Goal: Task Accomplishment & Management: Manage account settings

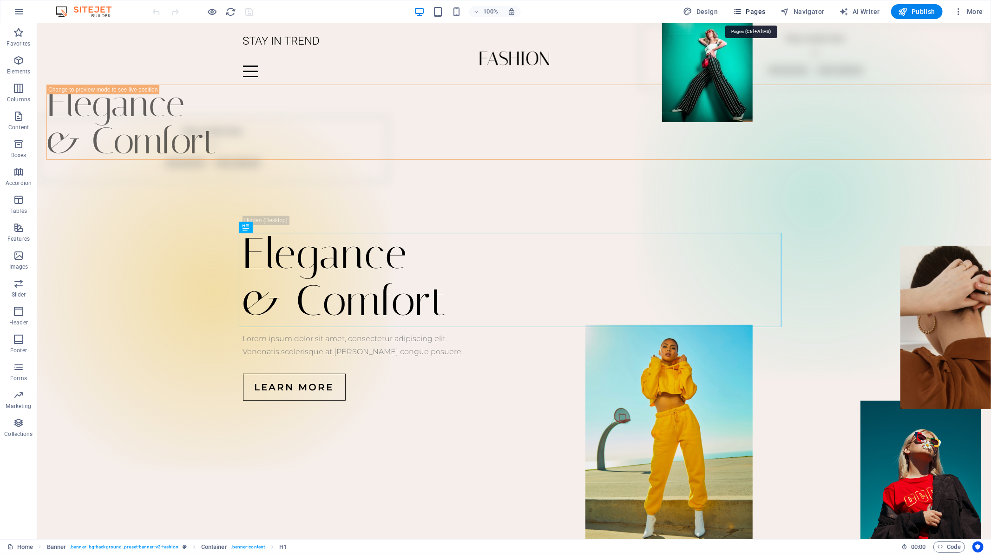
click at [738, 10] on icon "button" at bounding box center [737, 11] width 9 height 9
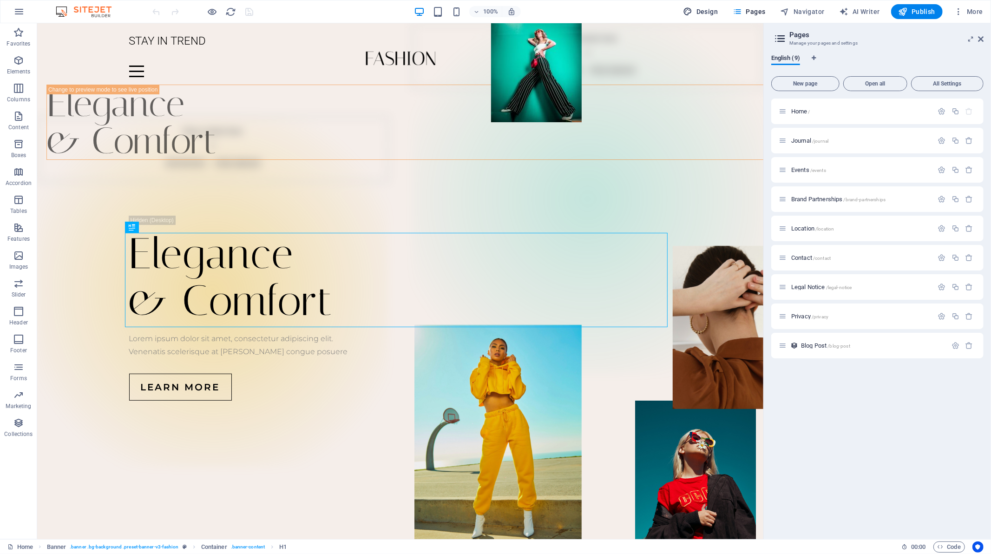
click at [713, 16] on button "Design" at bounding box center [701, 11] width 42 height 15
select select "px"
select select "300"
select select "px"
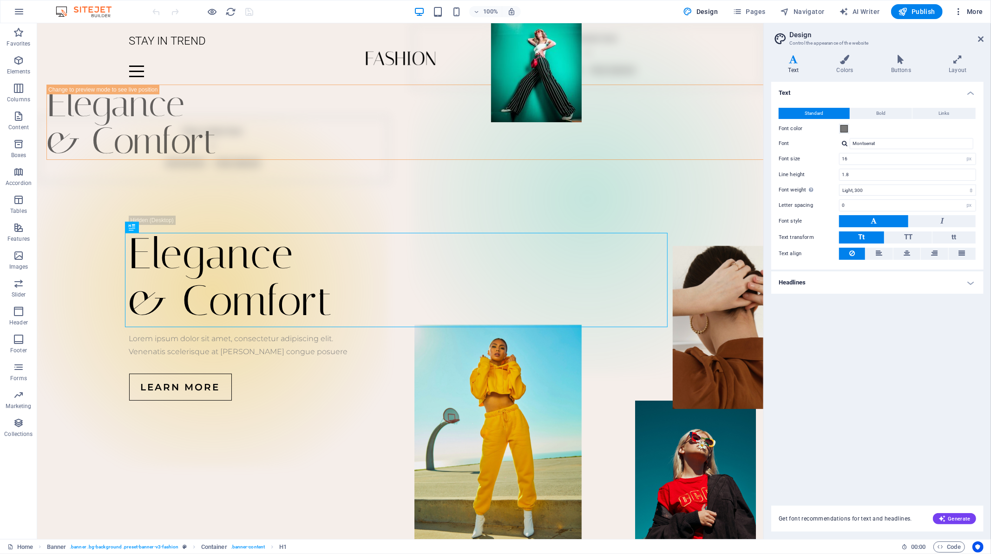
click at [961, 13] on icon "button" at bounding box center [958, 11] width 9 height 9
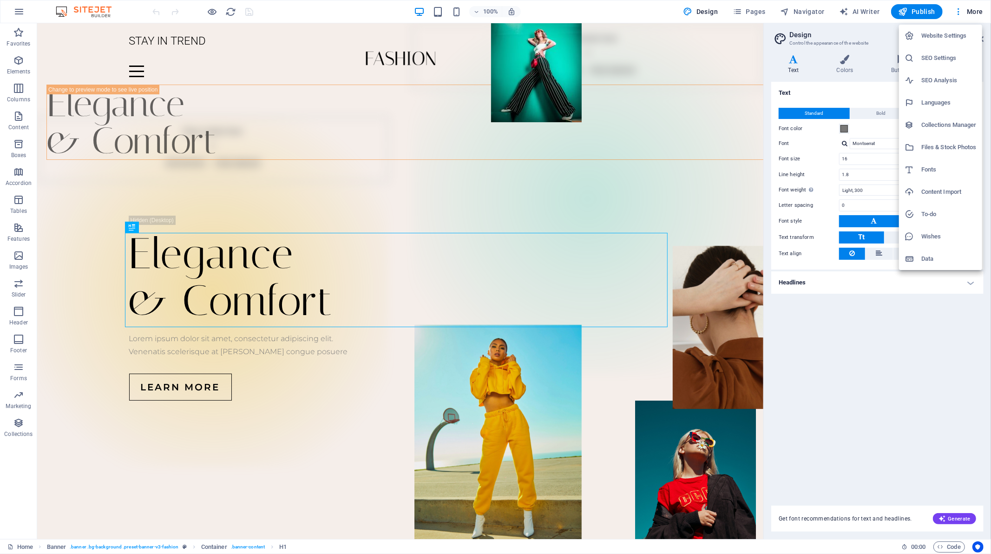
drag, startPoint x: 930, startPoint y: 12, endPoint x: 963, endPoint y: 13, distance: 32.5
click at [963, 13] on div at bounding box center [495, 277] width 991 height 554
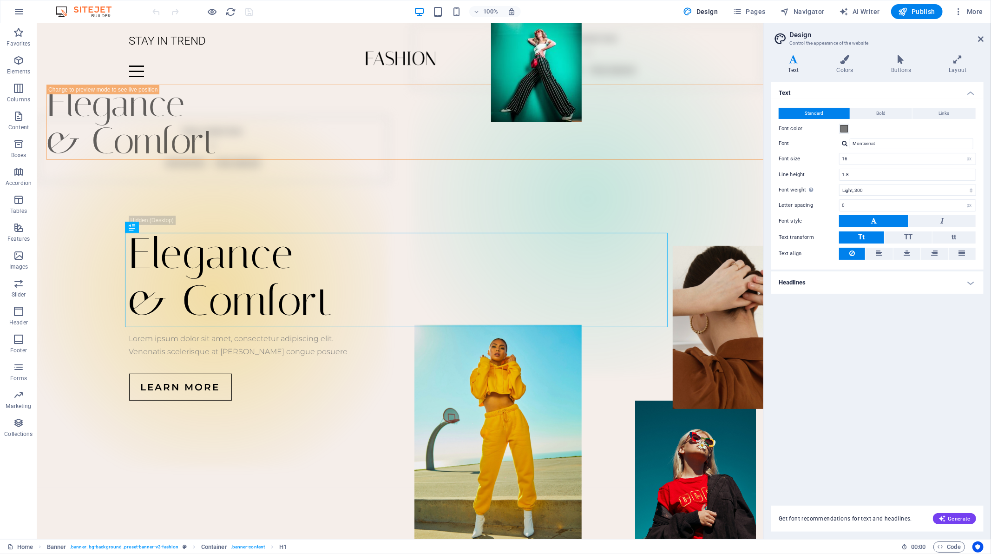
click at [963, 13] on div "Website Settings SEO Settings SEO Analysis Languages Collections Manager Files …" at bounding box center [495, 280] width 991 height 548
click at [695, 439] on div "Elegance & Comfort Lorem ipsum dolor sit amet, consectetur adipiscing elit. Ven…" at bounding box center [400, 307] width 726 height 297
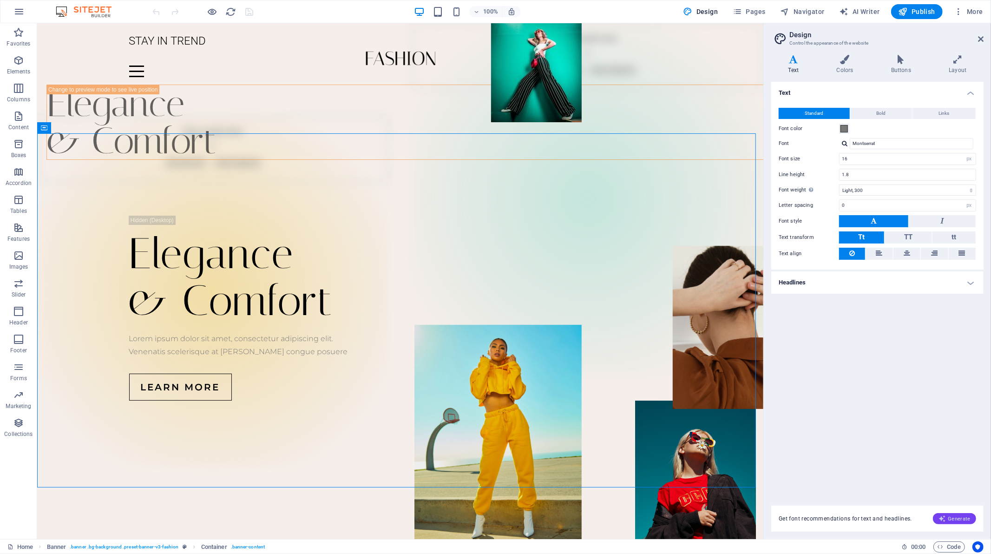
click at [951, 521] on span "Generate" at bounding box center [955, 518] width 32 height 7
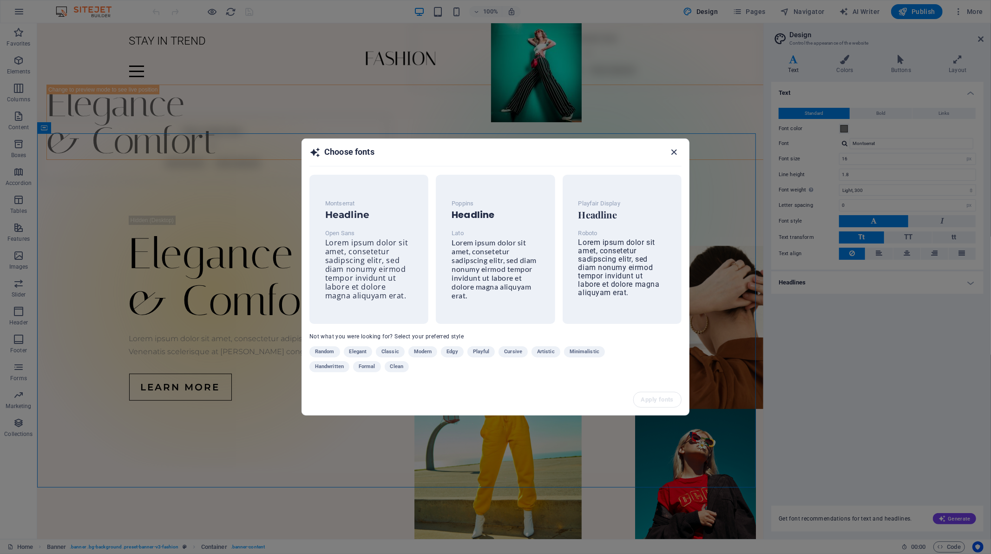
click at [674, 152] on icon "button" at bounding box center [674, 152] width 11 height 11
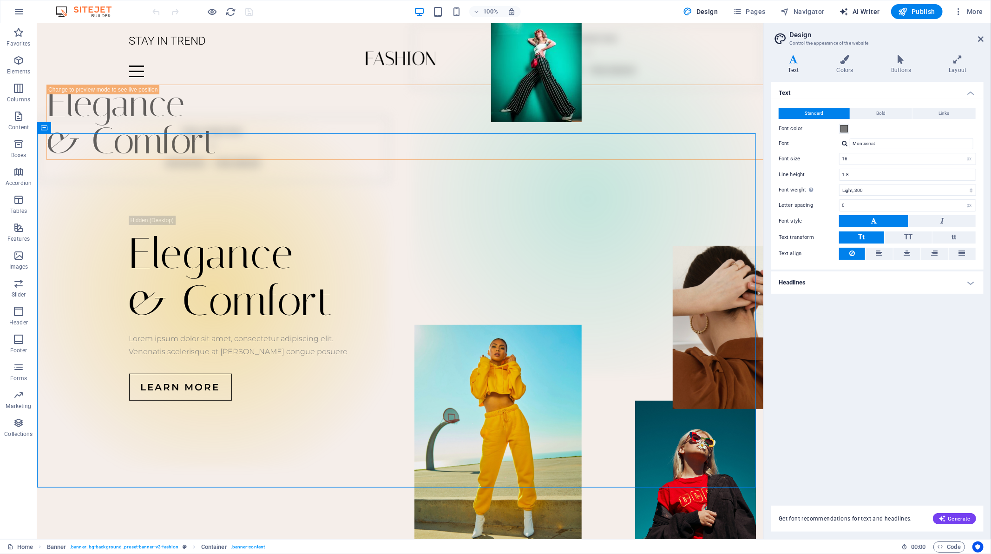
click at [856, 12] on span "AI Writer" at bounding box center [860, 11] width 40 height 9
select select "English"
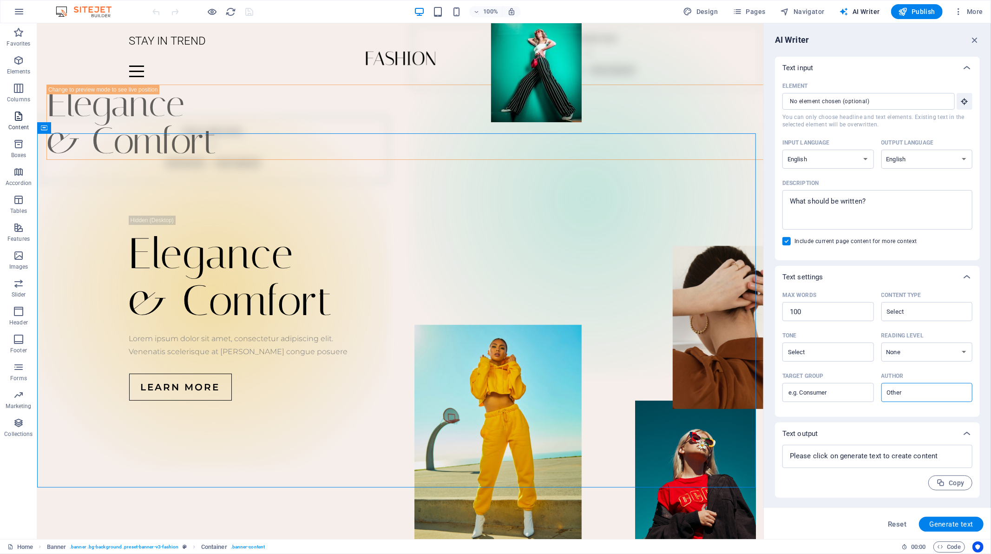
click at [22, 118] on icon "button" at bounding box center [18, 116] width 11 height 11
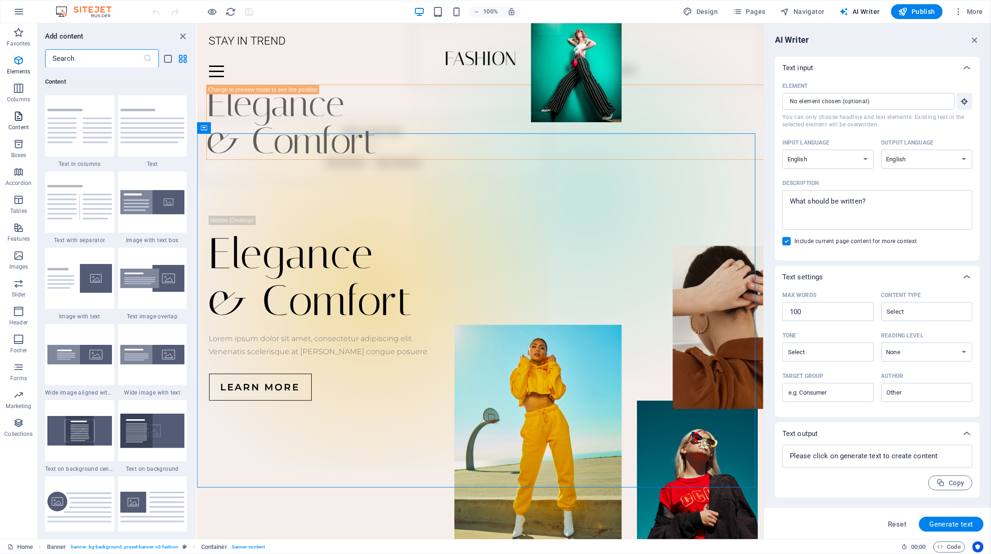
scroll to position [1625, 0]
click at [17, 13] on icon "button" at bounding box center [18, 11] width 11 height 11
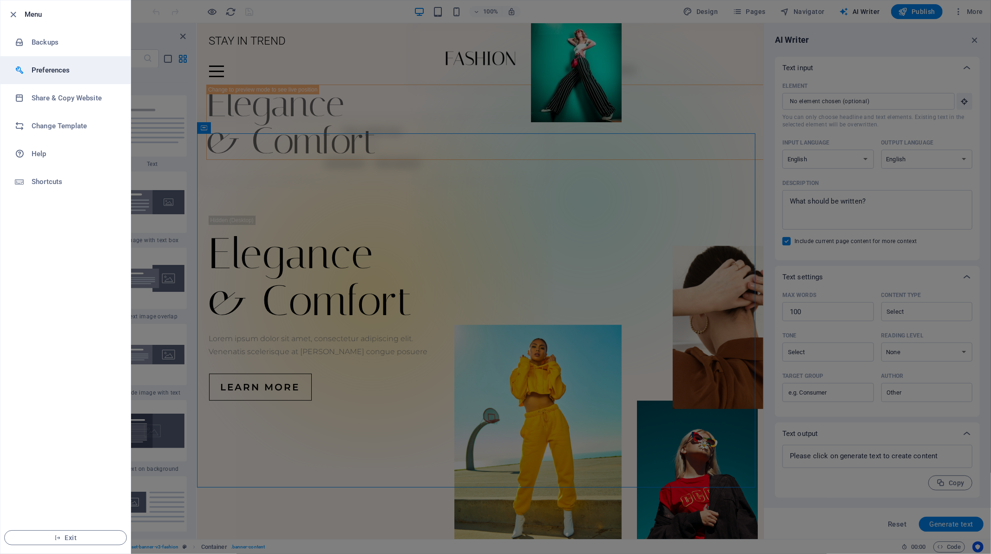
click at [34, 72] on h6 "Preferences" at bounding box center [75, 70] width 86 height 11
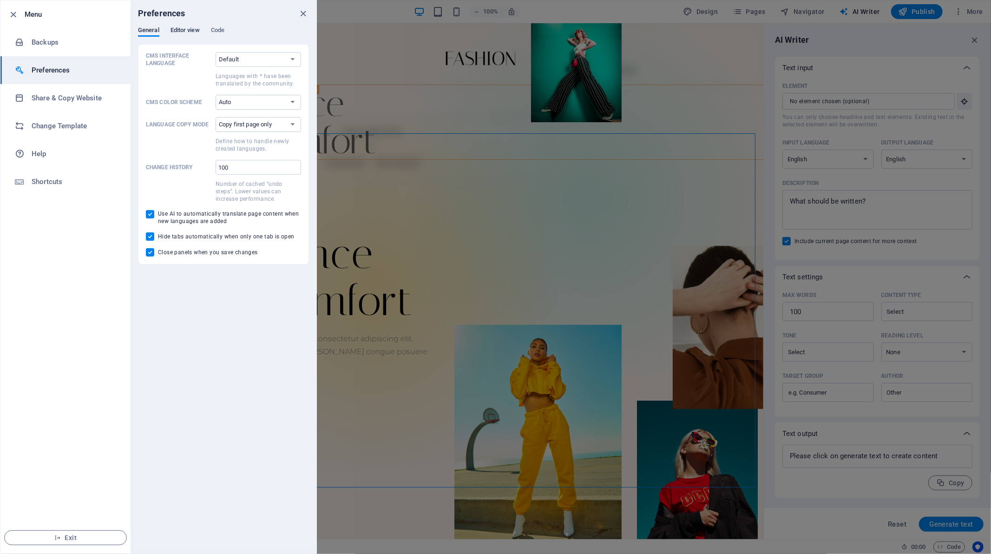
click at [180, 34] on span "Editor view" at bounding box center [185, 31] width 29 height 13
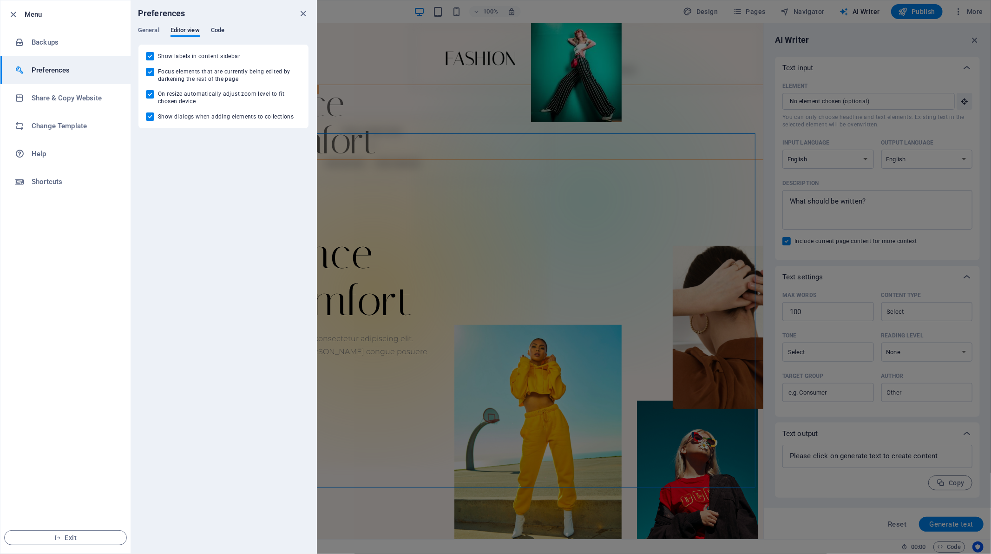
click at [217, 31] on span "Code" at bounding box center [217, 31] width 13 height 13
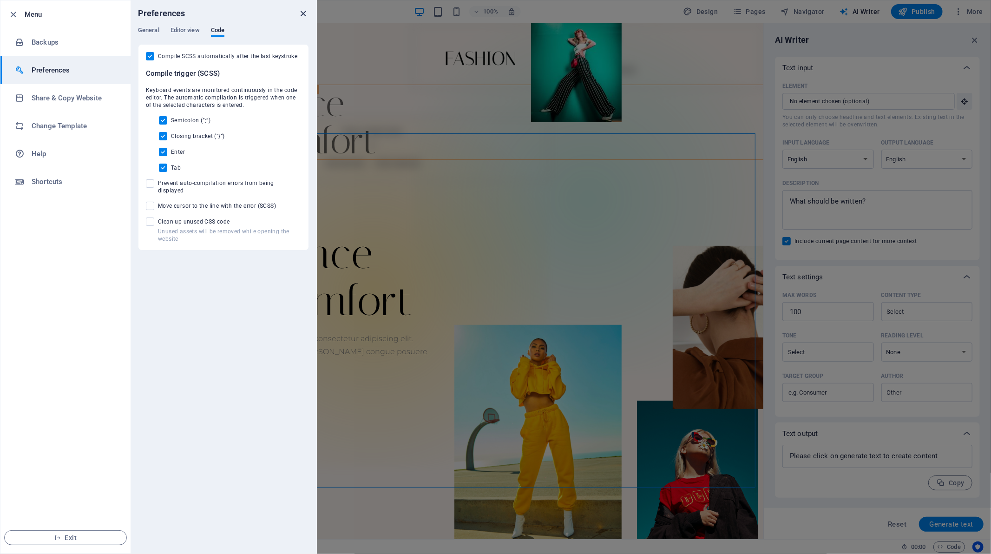
click at [301, 17] on icon "close" at bounding box center [303, 13] width 11 height 11
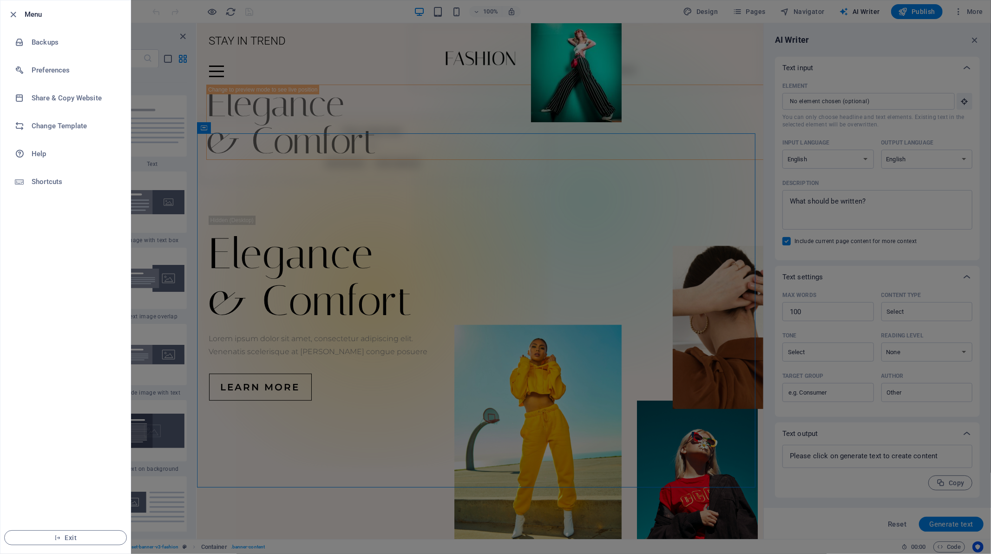
click at [45, 234] on ul "Menu Backups Preferences Share & Copy Website Change Template Help Shortcuts Ex…" at bounding box center [65, 276] width 130 height 553
click at [317, 508] on div at bounding box center [495, 277] width 991 height 554
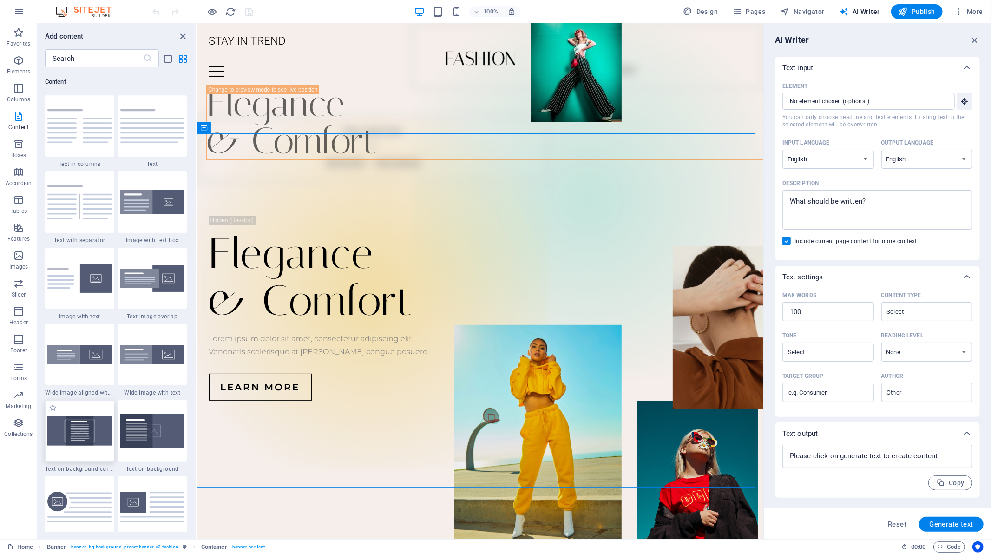
click at [86, 442] on img at bounding box center [79, 430] width 65 height 29
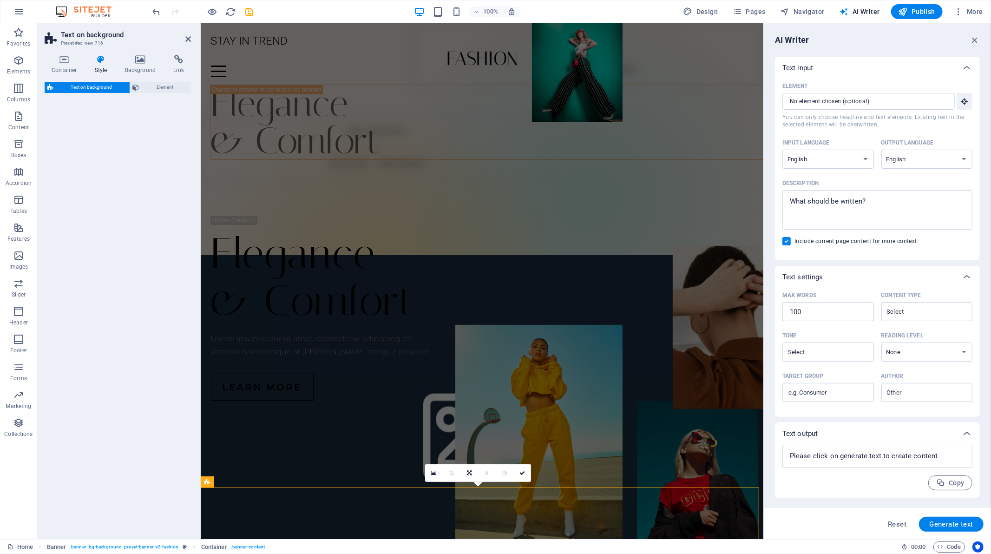
select select "%"
select select "rem"
select select "px"
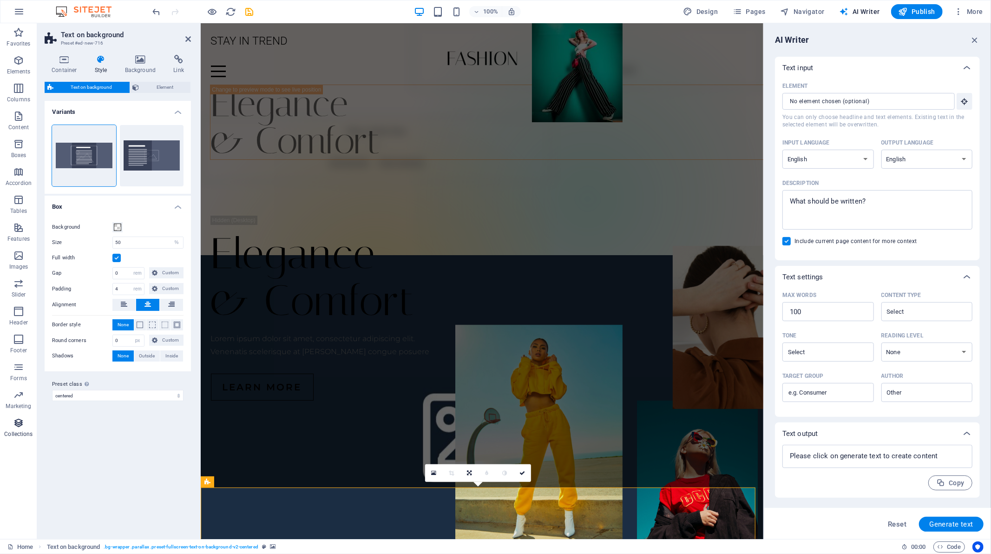
click at [21, 435] on p "Collections" at bounding box center [18, 433] width 28 height 7
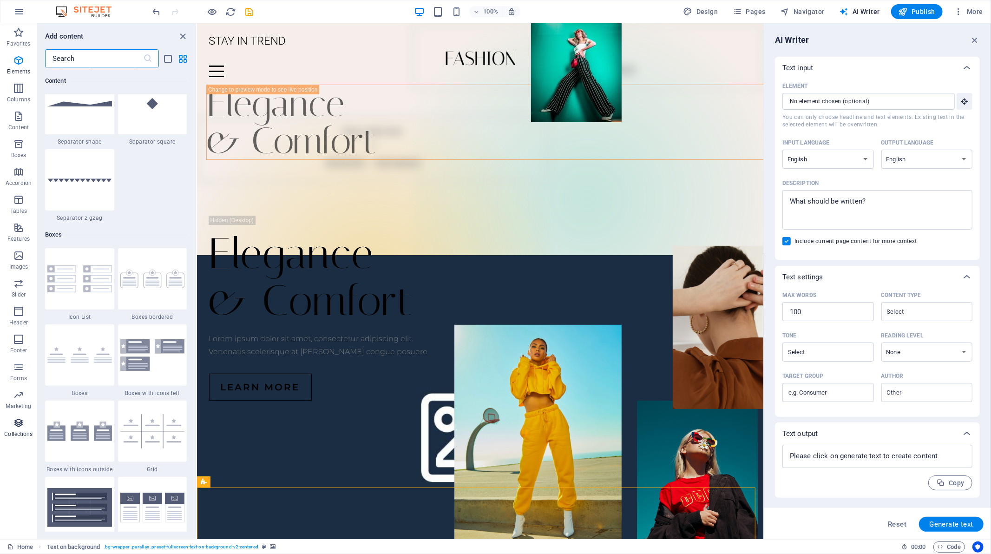
scroll to position [8507, 0]
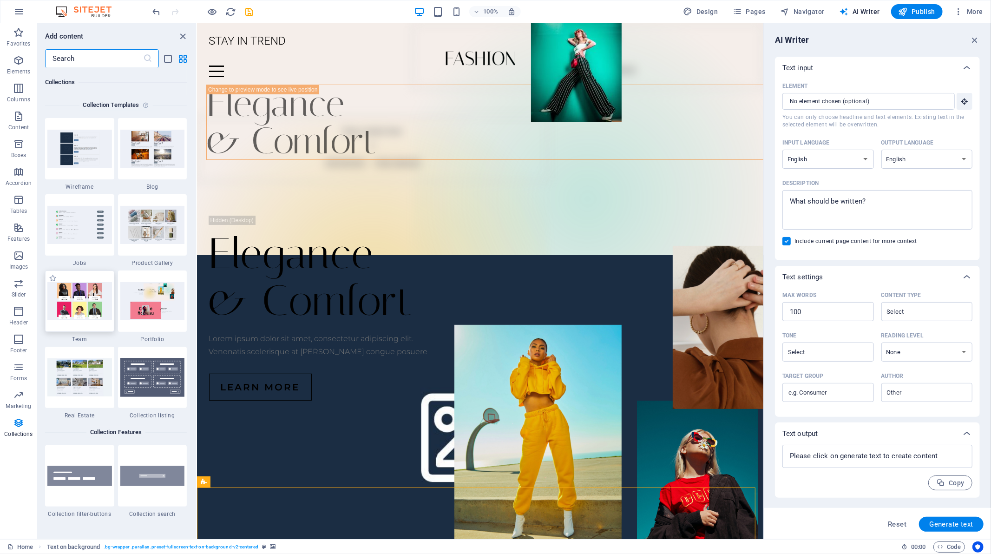
click at [87, 290] on img at bounding box center [79, 301] width 65 height 38
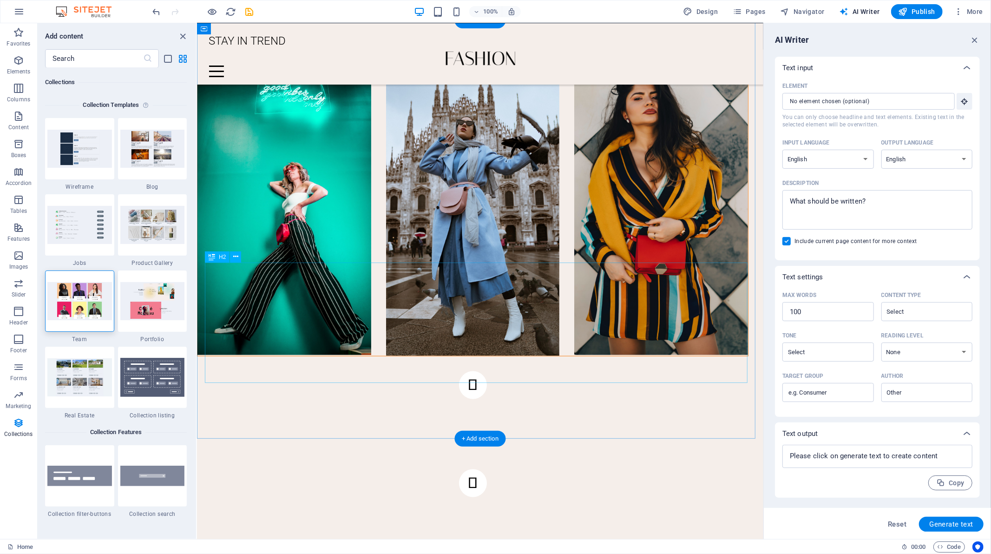
scroll to position [826, 0]
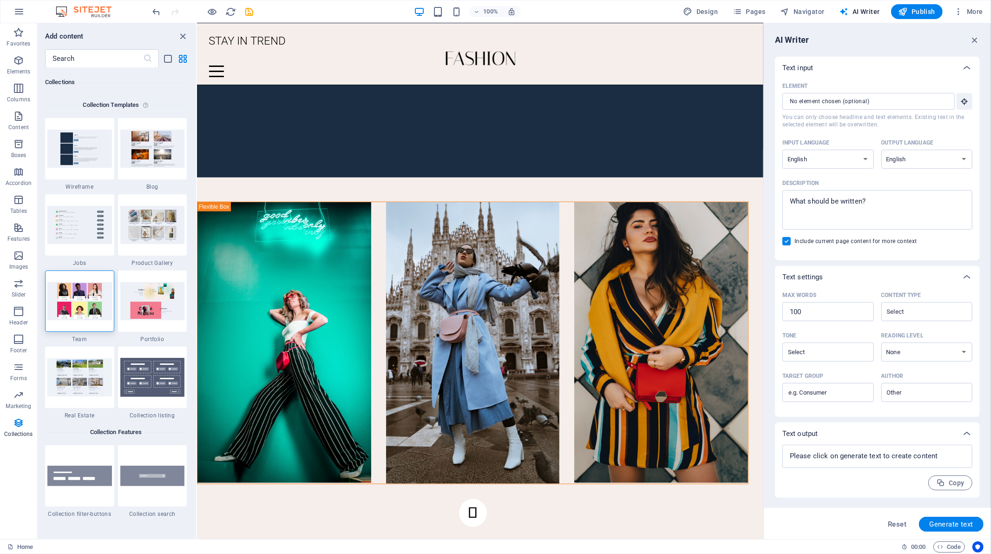
click at [99, 15] on img at bounding box center [88, 11] width 70 height 11
click at [156, 13] on icon "undo" at bounding box center [157, 12] width 11 height 11
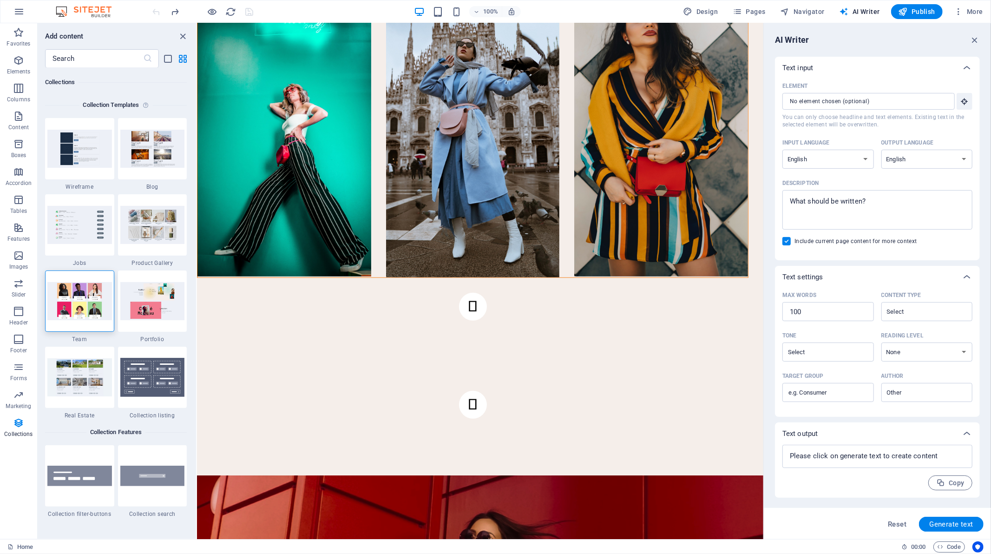
scroll to position [296, 0]
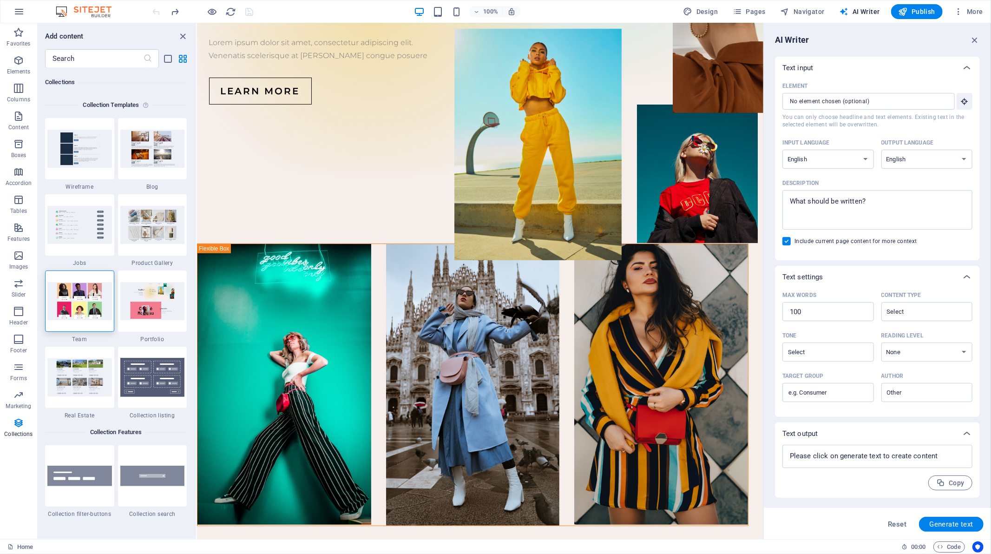
click at [156, 13] on div at bounding box center [203, 11] width 104 height 15
click at [479, 14] on icon "button" at bounding box center [476, 12] width 7 height 6
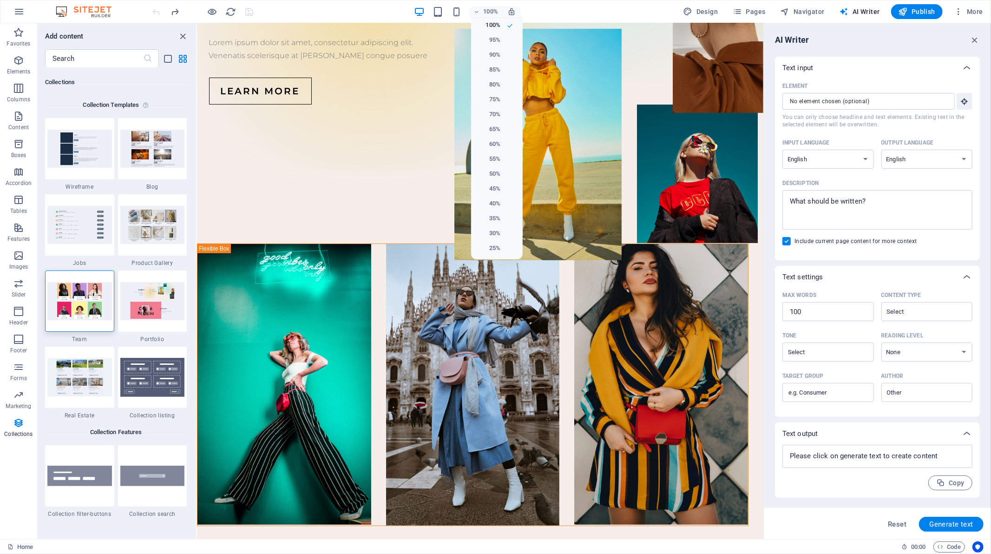
click at [513, 10] on div at bounding box center [495, 277] width 991 height 554
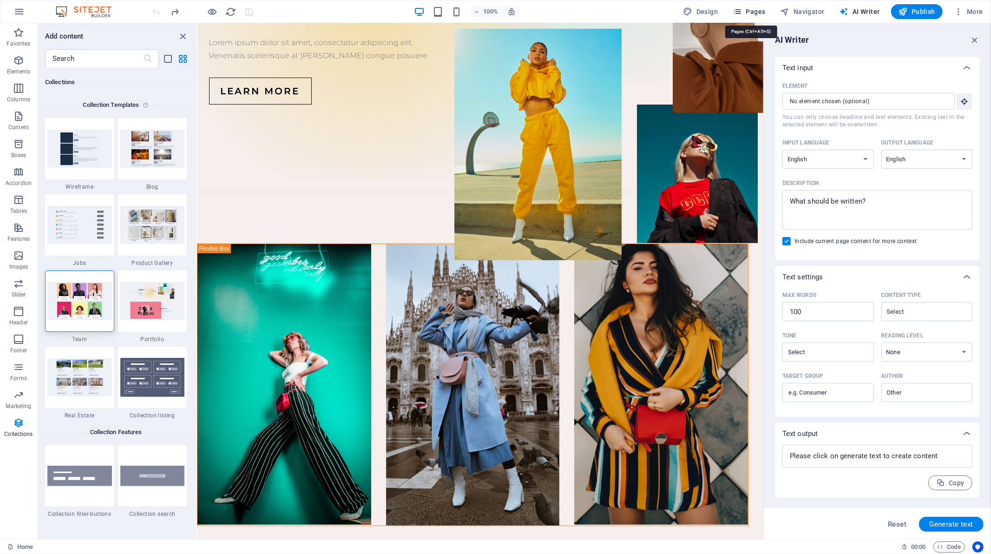
click at [752, 13] on span "Pages" at bounding box center [749, 11] width 33 height 9
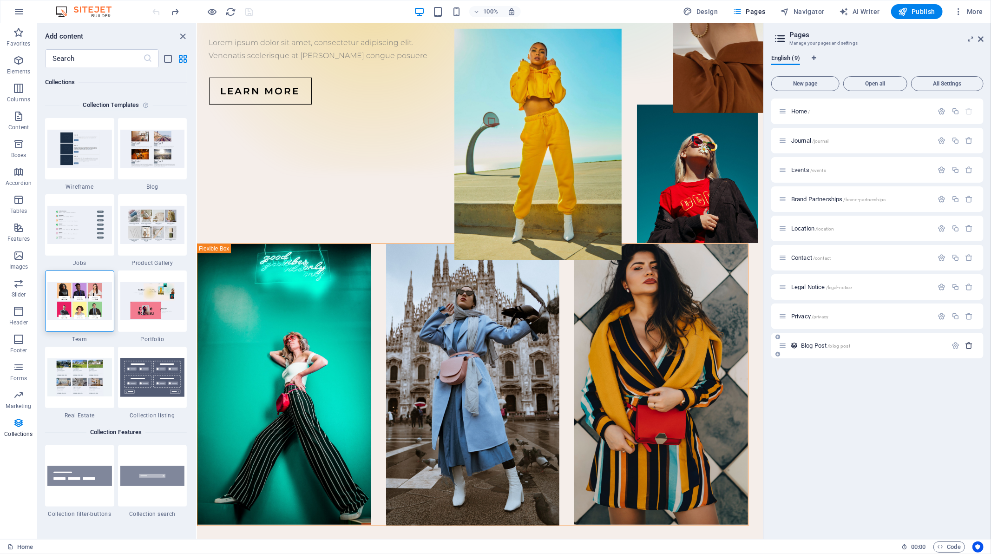
click at [969, 347] on icon "button" at bounding box center [970, 346] width 8 height 8
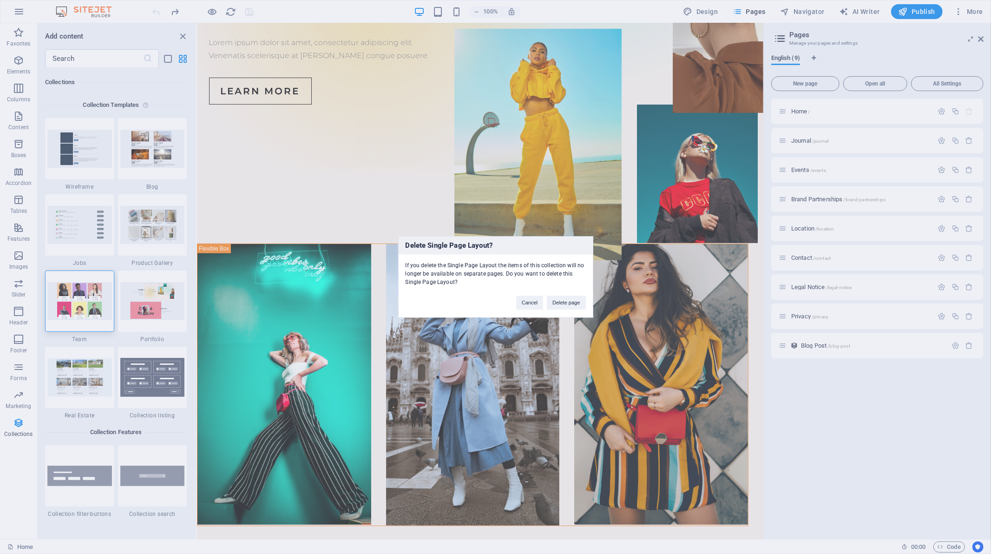
click at [565, 310] on div "Cancel Delete page" at bounding box center [551, 299] width 84 height 24
click at [565, 307] on button "Delete page" at bounding box center [566, 303] width 39 height 14
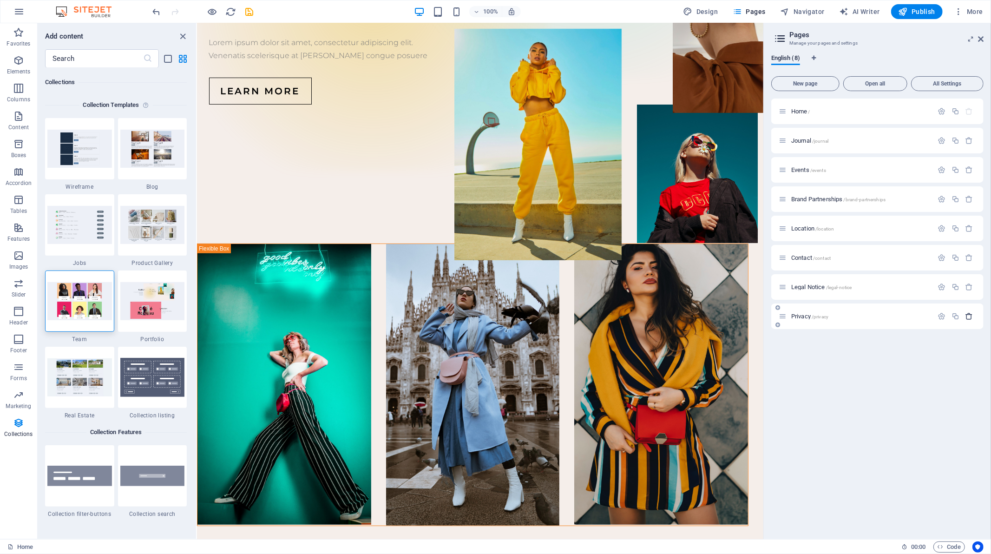
click at [969, 316] on icon "button" at bounding box center [970, 316] width 8 height 8
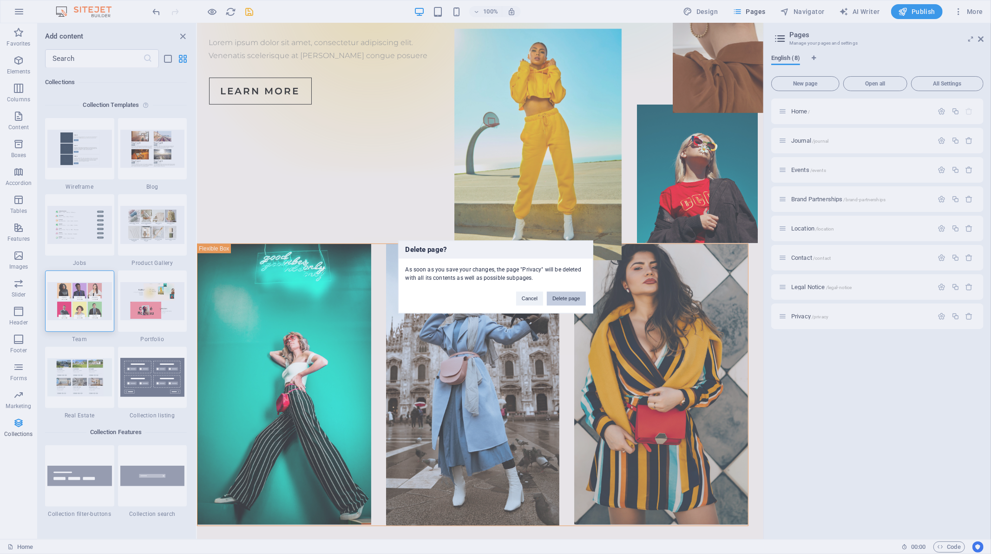
click at [564, 302] on button "Delete page" at bounding box center [566, 299] width 39 height 14
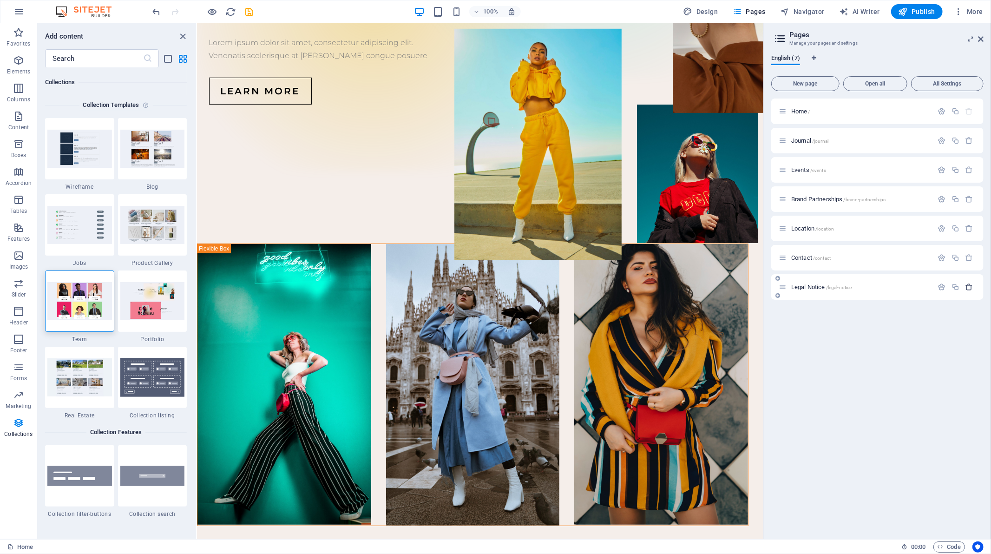
click at [969, 288] on icon "button" at bounding box center [970, 287] width 8 height 8
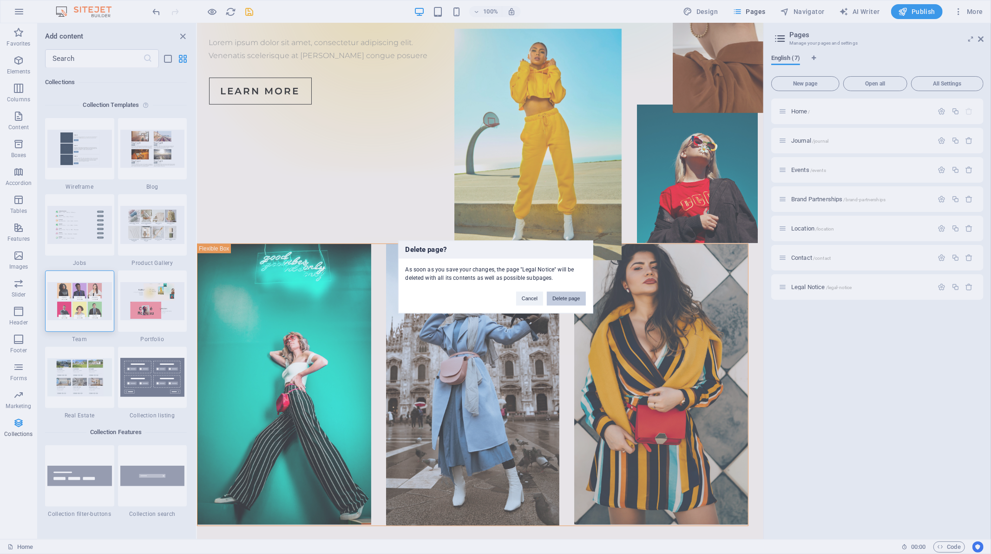
drag, startPoint x: 574, startPoint y: 294, endPoint x: 552, endPoint y: 278, distance: 27.3
click at [574, 294] on button "Delete page" at bounding box center [566, 299] width 39 height 14
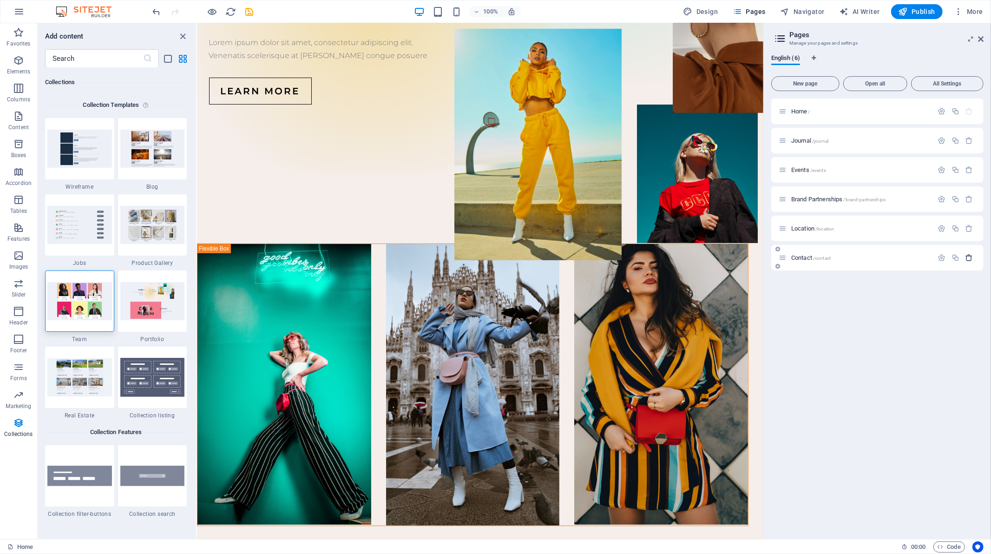
click at [970, 254] on icon "button" at bounding box center [970, 258] width 8 height 8
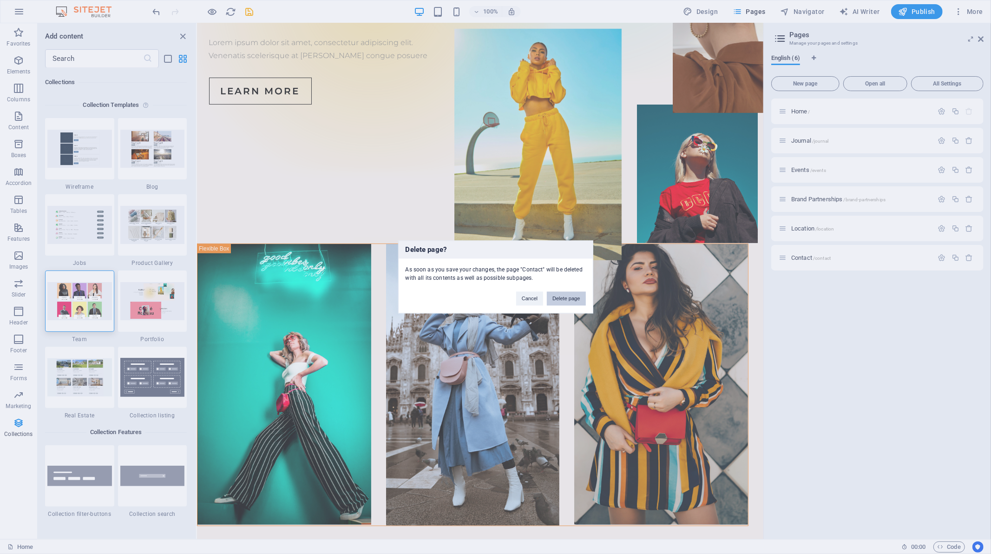
click at [558, 299] on button "Delete page" at bounding box center [566, 299] width 39 height 14
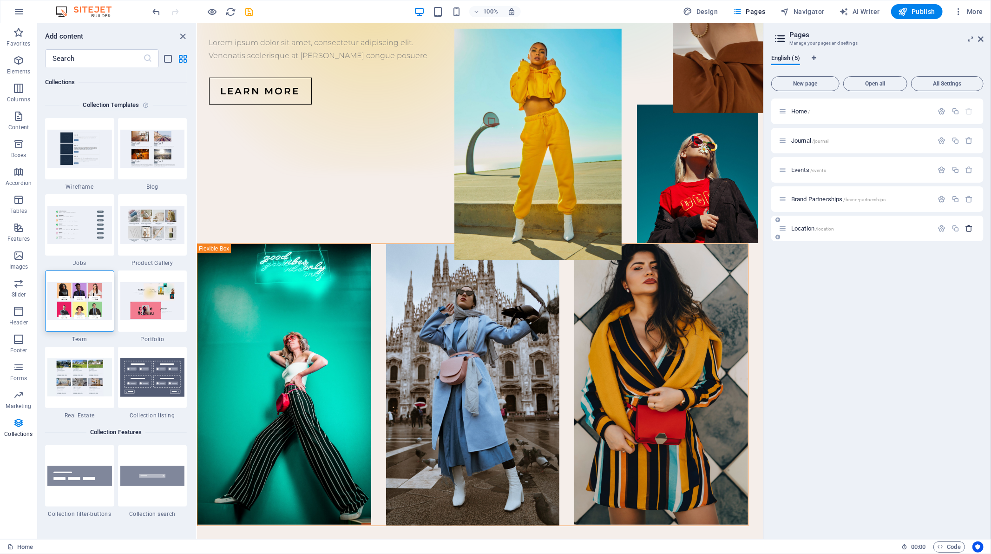
click at [970, 230] on icon "button" at bounding box center [970, 228] width 8 height 8
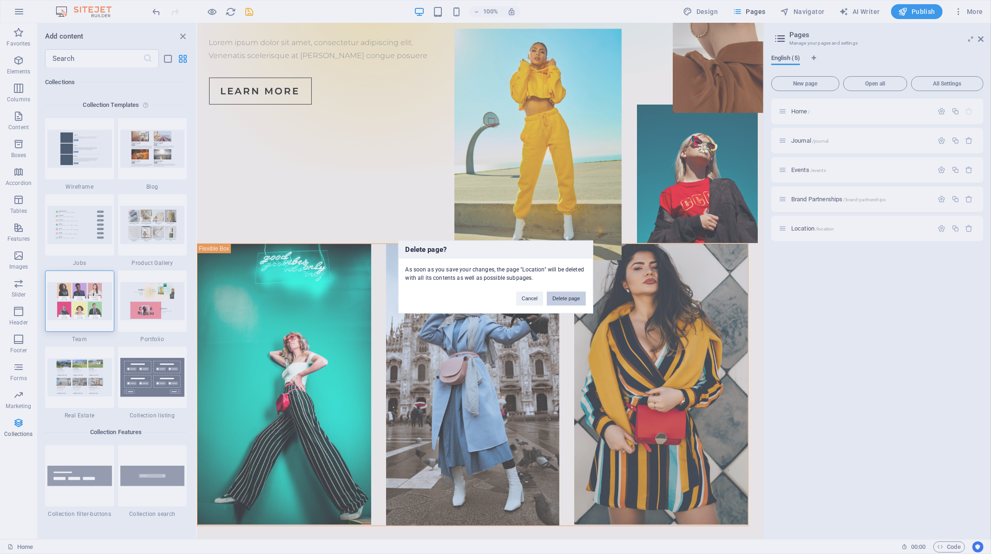
drag, startPoint x: 579, startPoint y: 295, endPoint x: 464, endPoint y: 260, distance: 120.0
click at [579, 295] on button "Delete page" at bounding box center [566, 299] width 39 height 14
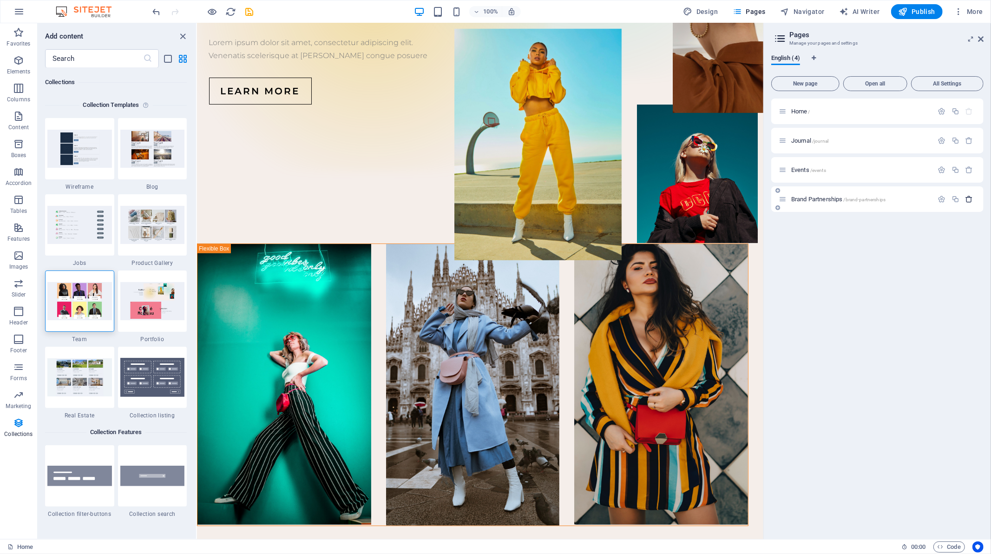
click at [970, 198] on icon "button" at bounding box center [970, 199] width 8 height 8
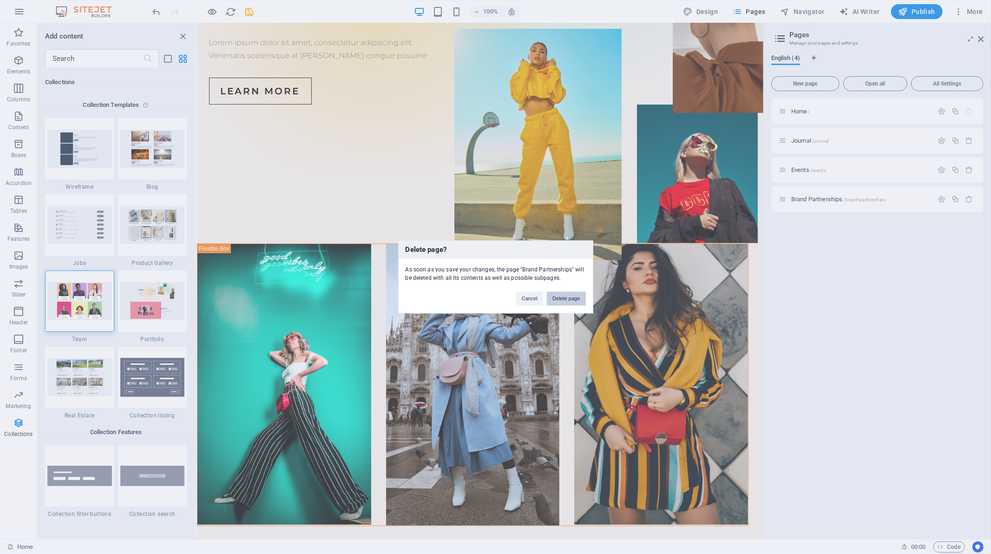
click at [566, 298] on button "Delete page" at bounding box center [566, 299] width 39 height 14
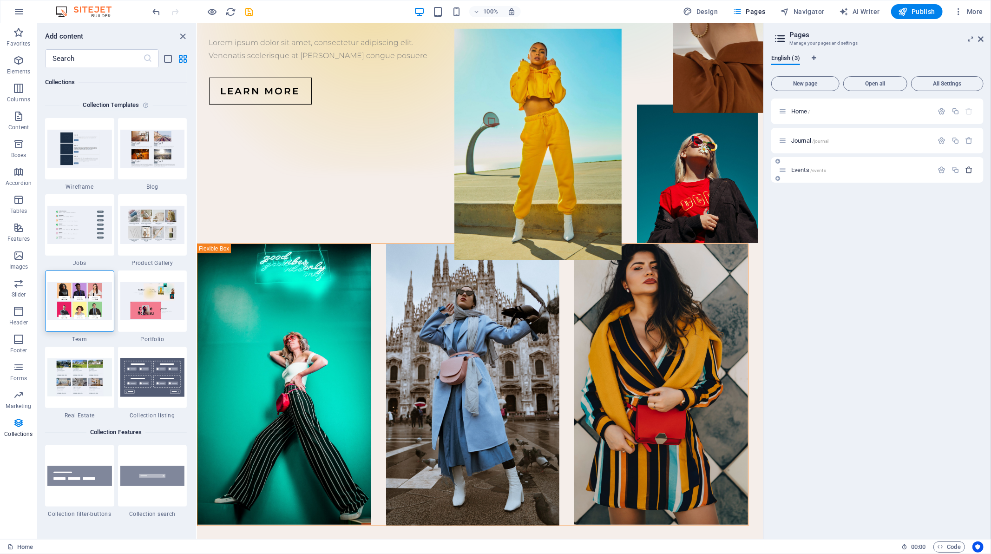
click at [973, 171] on icon "button" at bounding box center [970, 170] width 8 height 8
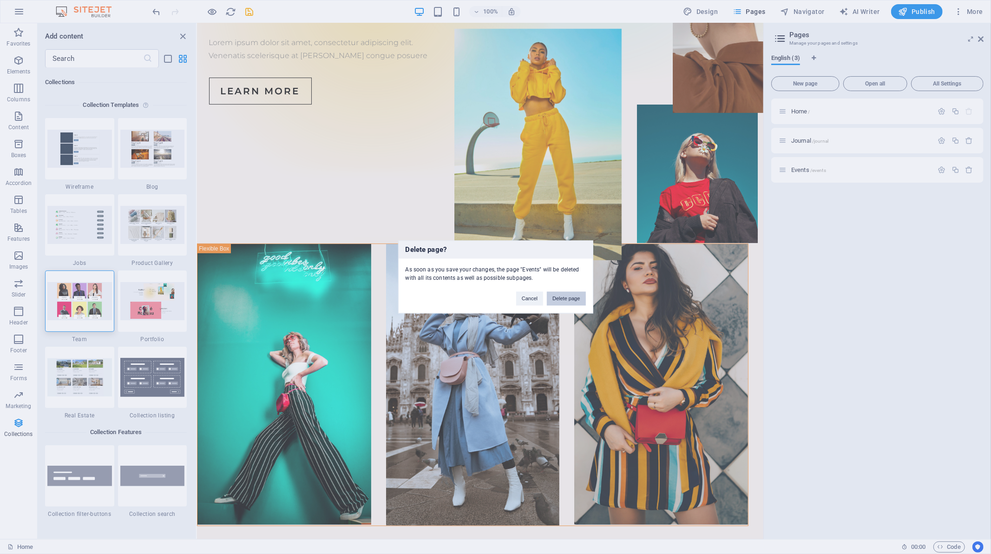
drag, startPoint x: 565, startPoint y: 294, endPoint x: 386, endPoint y: 276, distance: 179.8
click at [565, 294] on button "Delete page" at bounding box center [566, 299] width 39 height 14
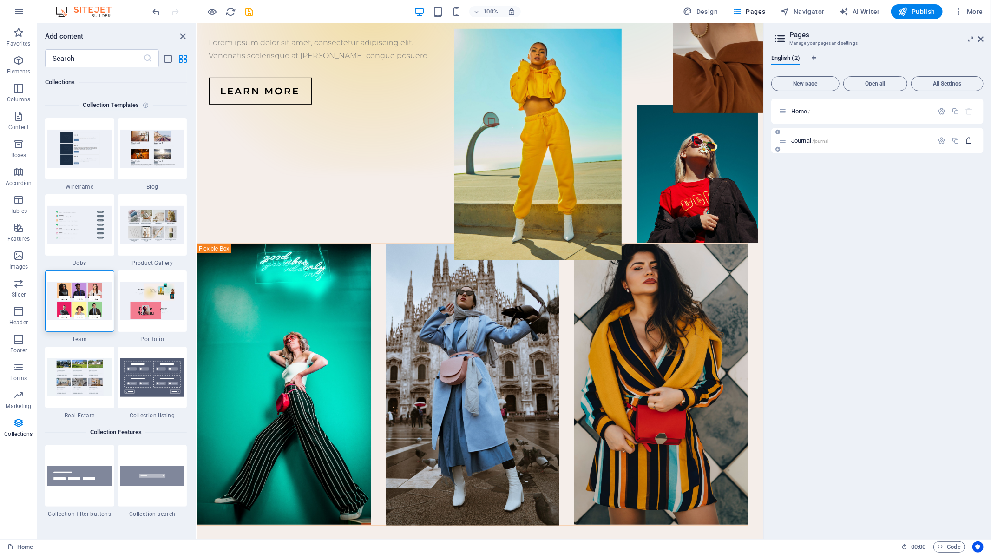
click at [971, 140] on icon "button" at bounding box center [970, 141] width 8 height 8
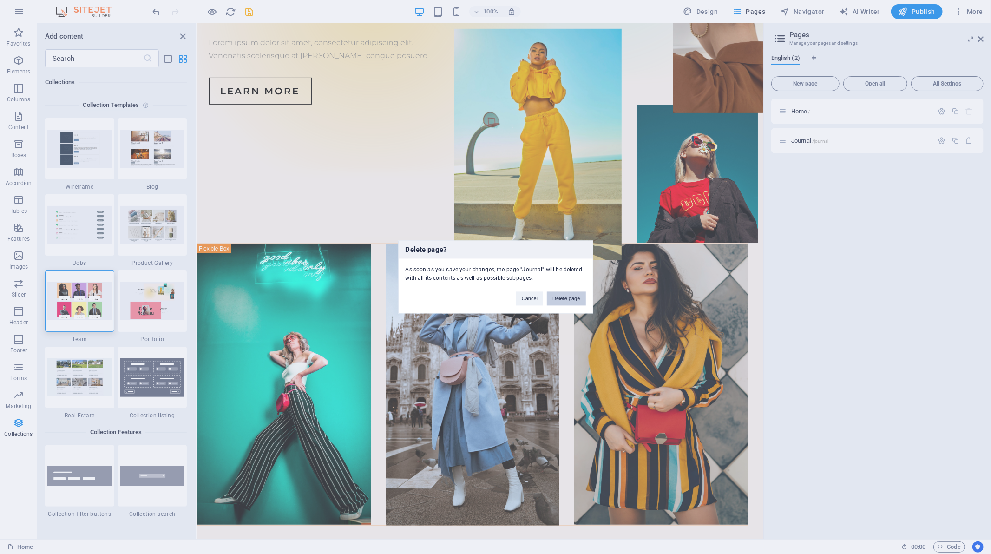
click at [561, 298] on button "Delete page" at bounding box center [566, 299] width 39 height 14
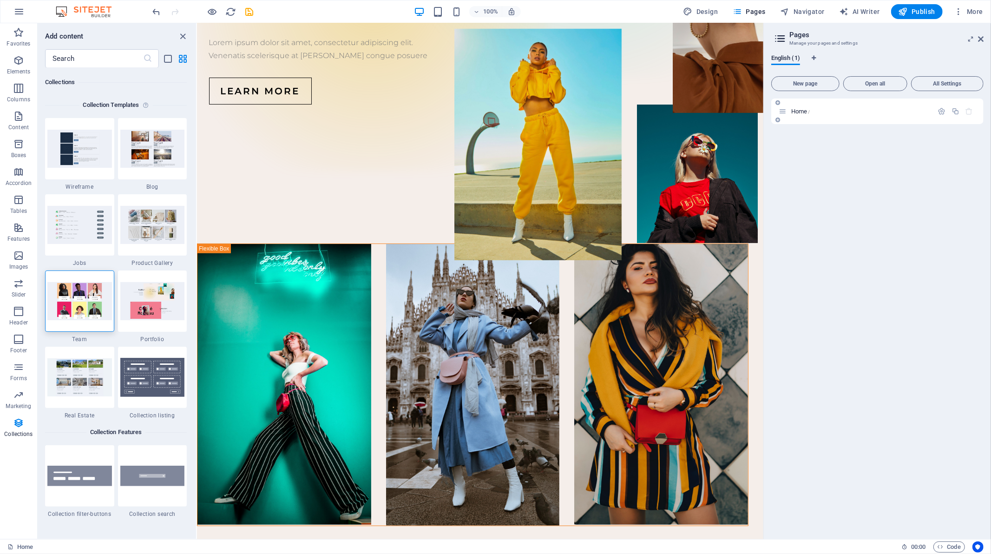
click at [968, 115] on icon "button" at bounding box center [970, 111] width 8 height 8
click at [968, 112] on icon "button" at bounding box center [970, 111] width 8 height 8
click at [796, 110] on span "Home /" at bounding box center [801, 111] width 19 height 7
click at [799, 115] on div "Home /" at bounding box center [856, 111] width 155 height 11
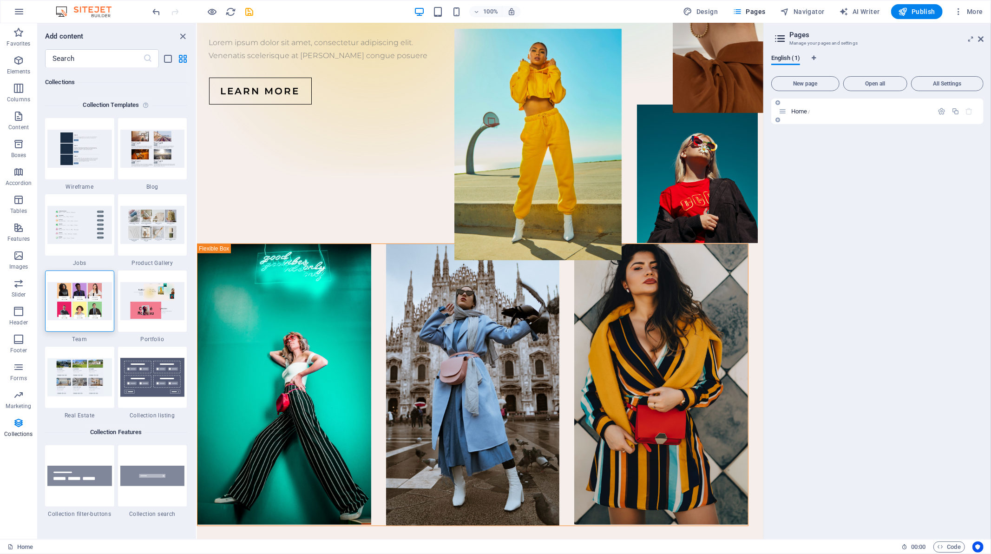
click at [799, 114] on span "Home /" at bounding box center [801, 111] width 19 height 7
click at [868, 81] on span "Open all" at bounding box center [876, 84] width 56 height 6
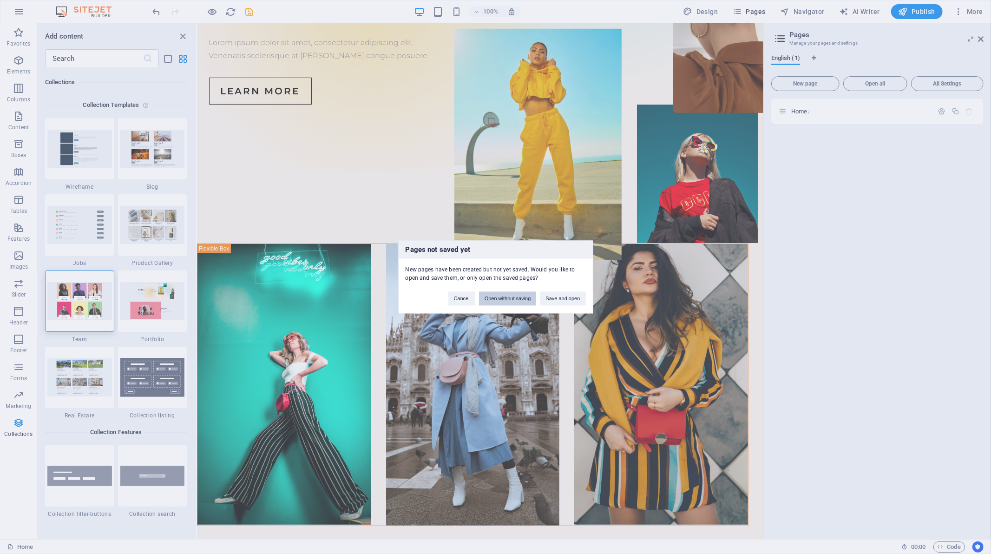
click at [514, 300] on button "Open without saving" at bounding box center [508, 299] width 58 height 14
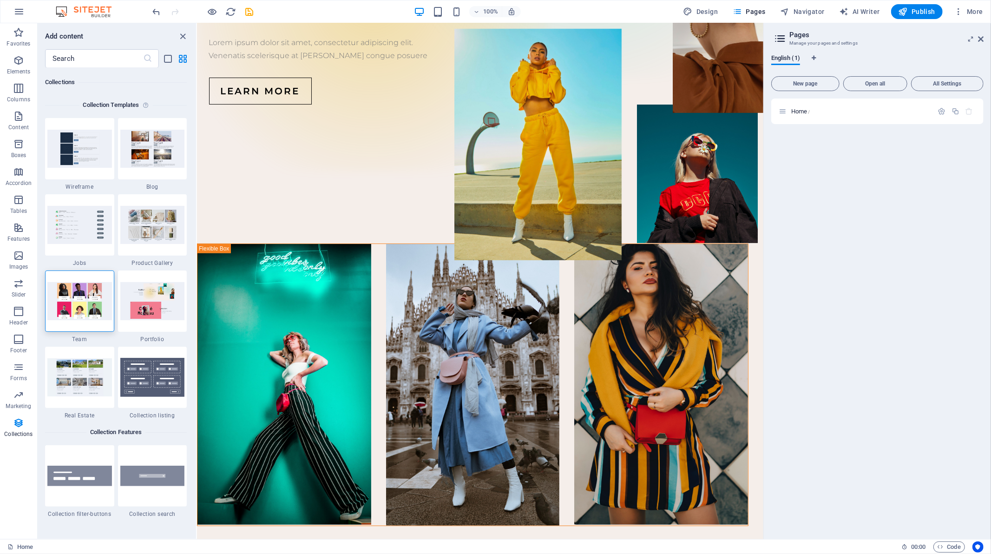
click at [96, 8] on img at bounding box center [88, 11] width 70 height 11
click at [61, 8] on img at bounding box center [88, 11] width 70 height 11
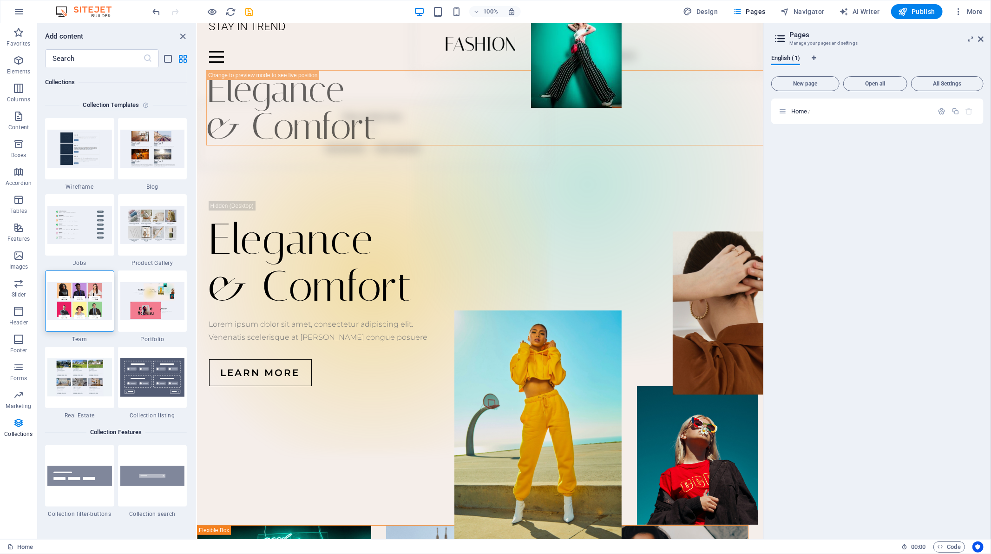
scroll to position [0, 0]
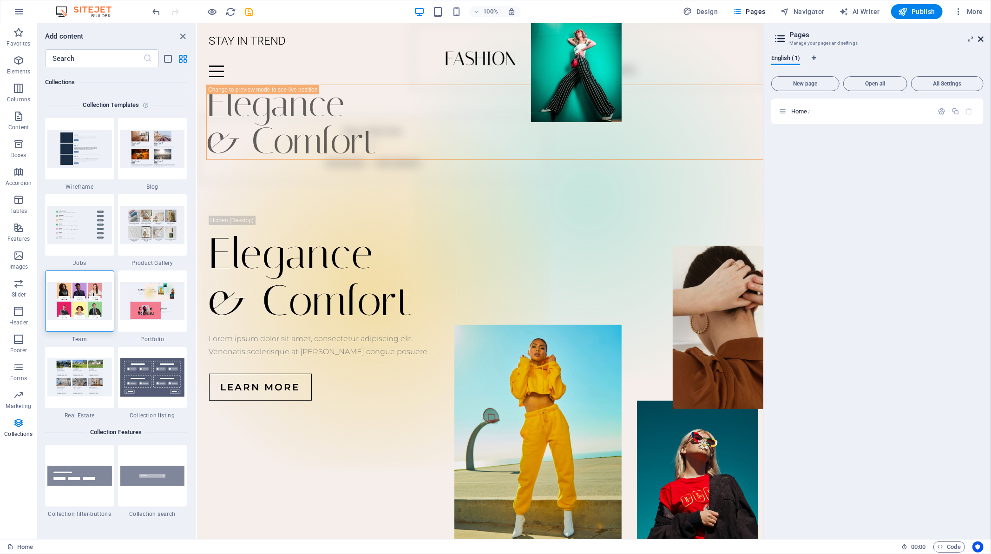
click at [979, 40] on icon at bounding box center [981, 38] width 6 height 7
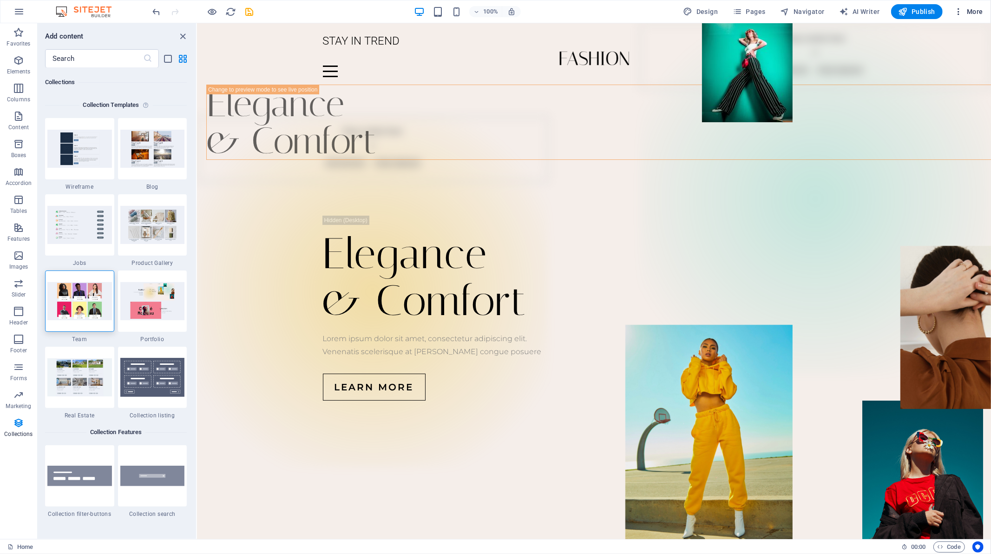
click at [969, 16] on span "More" at bounding box center [968, 11] width 29 height 9
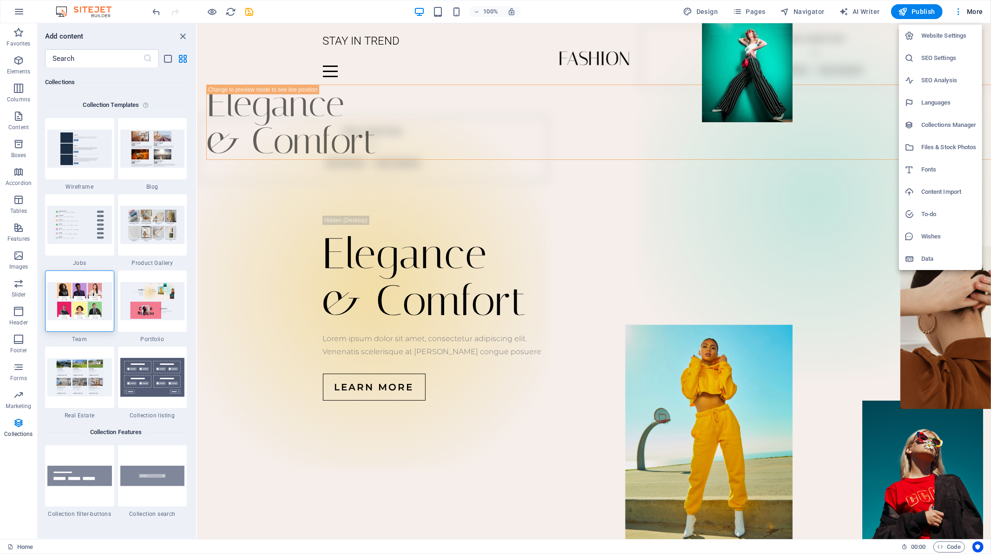
click at [955, 31] on h6 "Website Settings" at bounding box center [949, 35] width 55 height 11
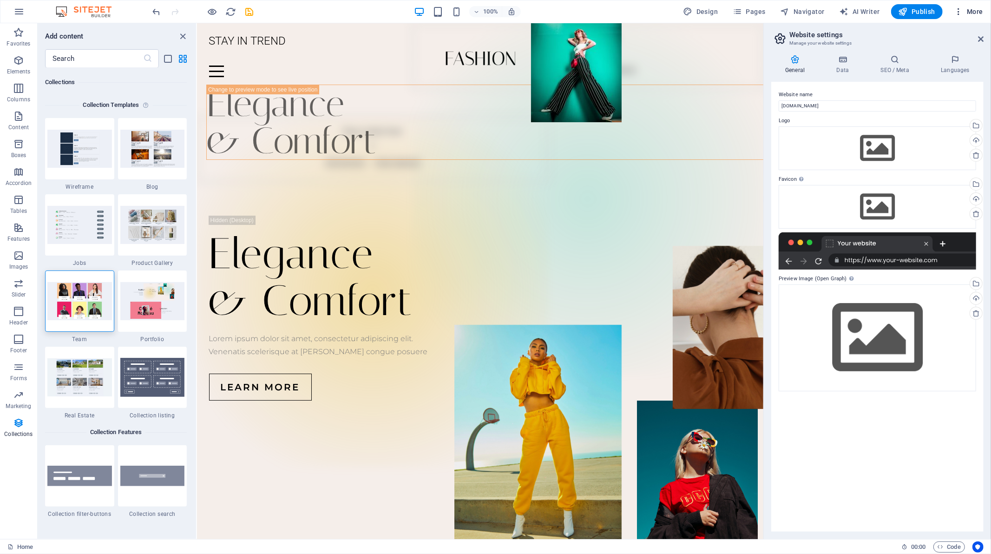
click at [974, 7] on span "More" at bounding box center [968, 11] width 29 height 9
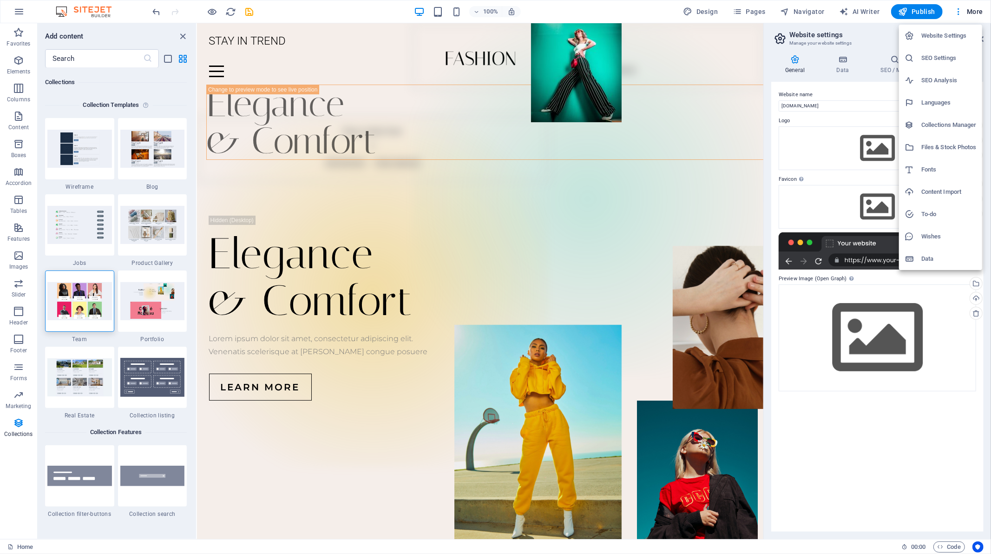
click at [967, 146] on h6 "Files & Stock Photos" at bounding box center [949, 147] width 55 height 11
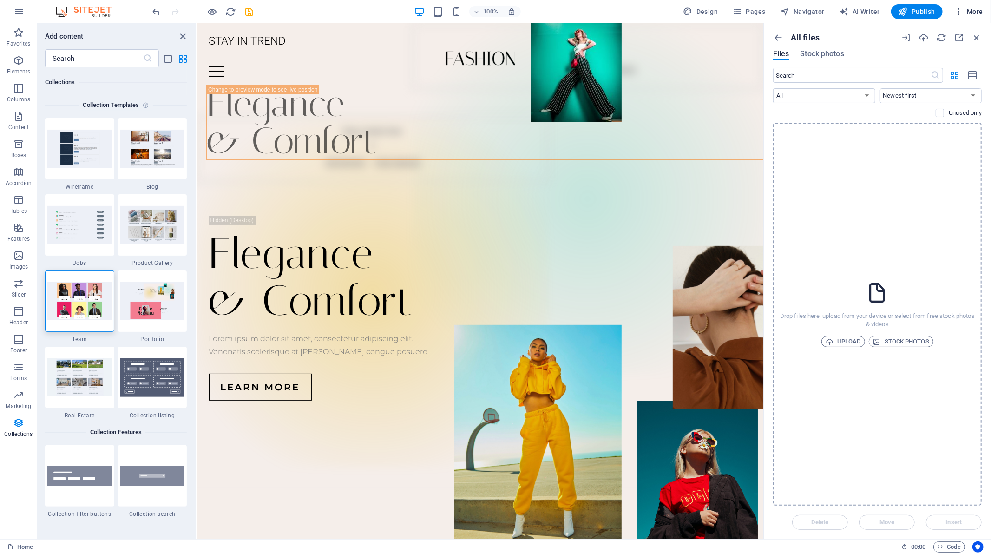
click at [975, 11] on span "More" at bounding box center [968, 11] width 29 height 9
click at [926, 266] on li "Data" at bounding box center [940, 259] width 83 height 22
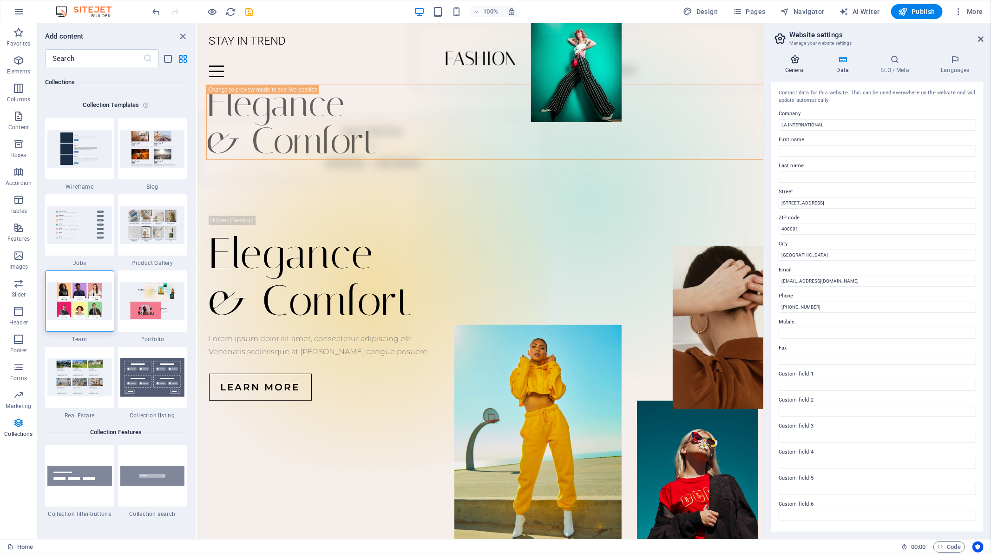
click at [792, 59] on icon at bounding box center [795, 59] width 47 height 9
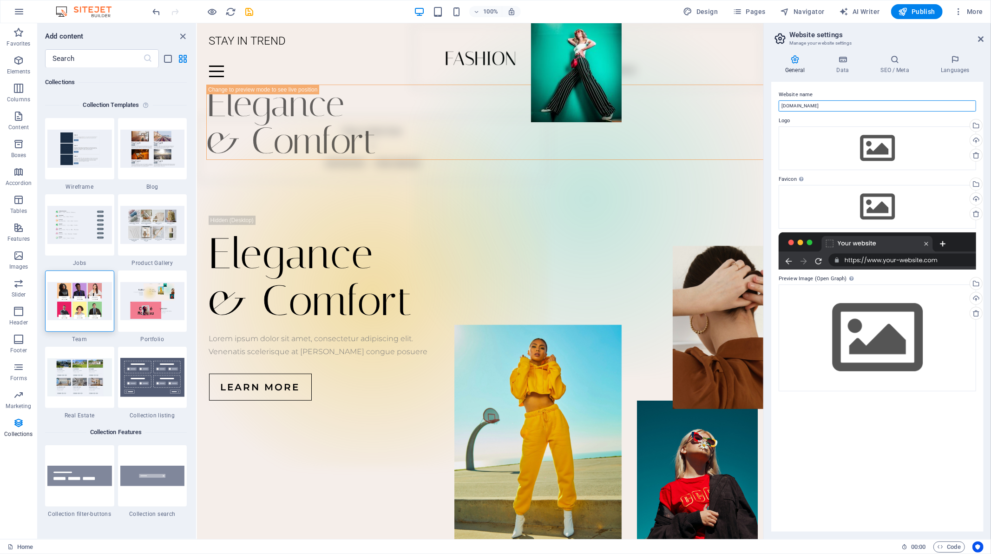
click at [812, 106] on input "[DOMAIN_NAME]" at bounding box center [878, 105] width 198 height 11
click at [872, 149] on div "Drag files here, click to choose files or select files from Files or our free s…" at bounding box center [878, 148] width 198 height 44
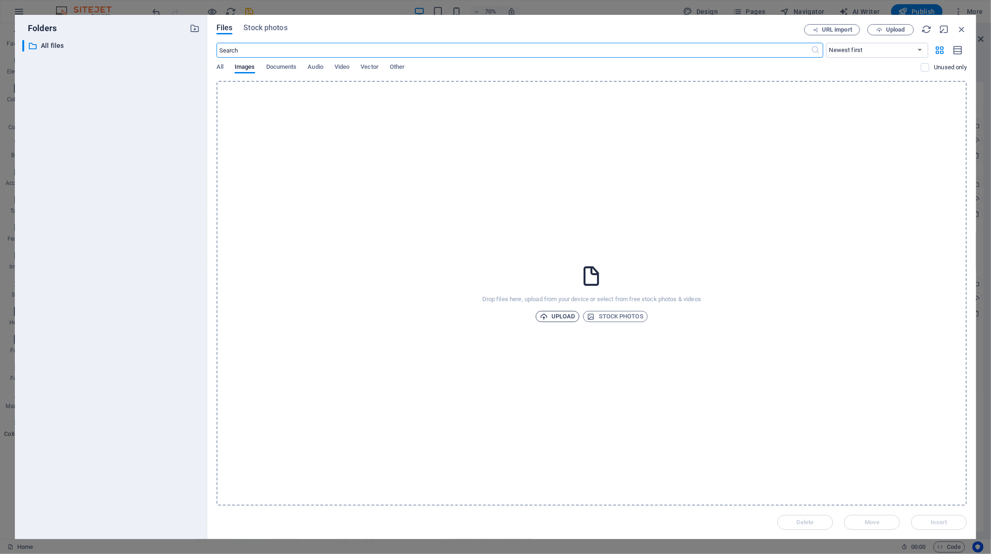
click at [566, 318] on span "Upload" at bounding box center [557, 316] width 35 height 11
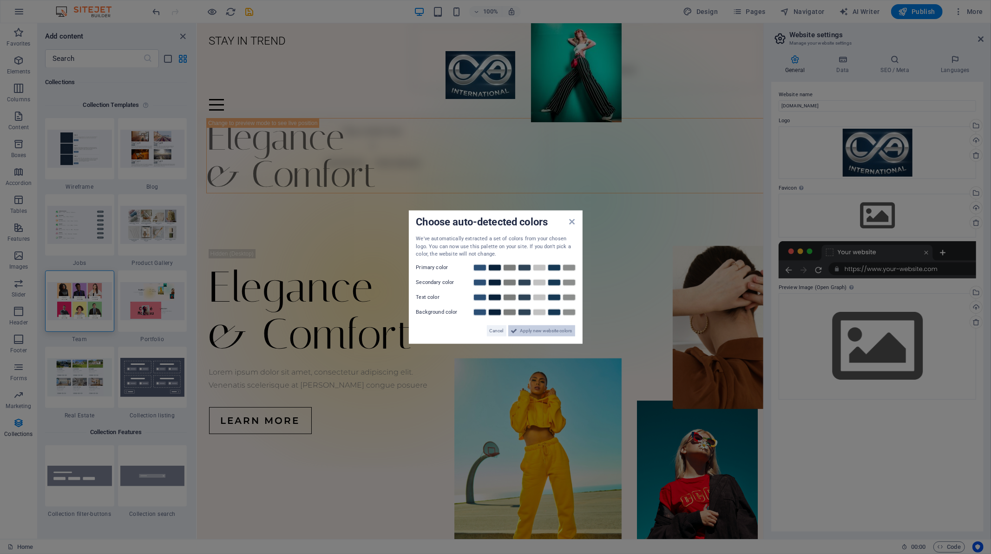
click at [542, 332] on span "Apply new website colors" at bounding box center [547, 330] width 52 height 11
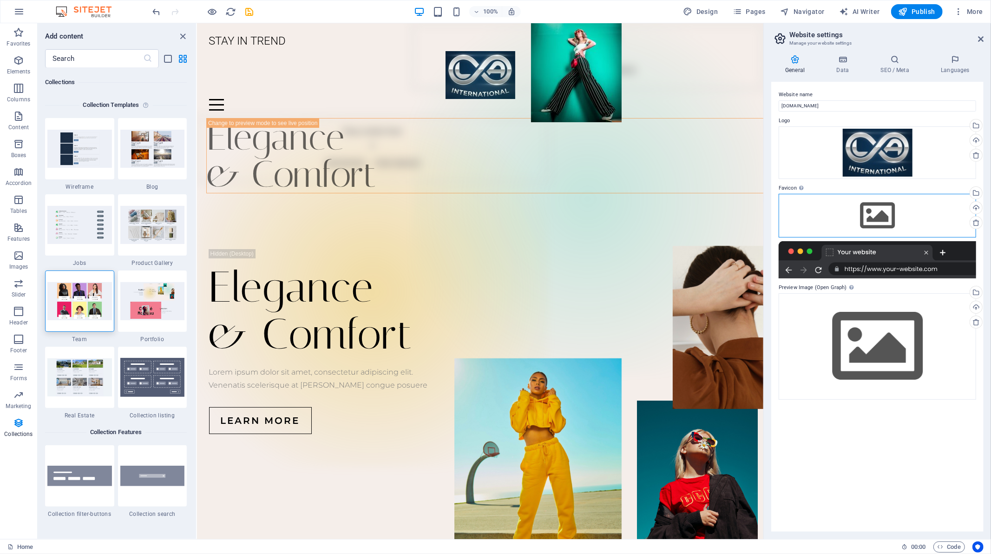
click at [883, 214] on div "Drag files here, click to choose files or select files from Files or our free s…" at bounding box center [878, 216] width 198 height 44
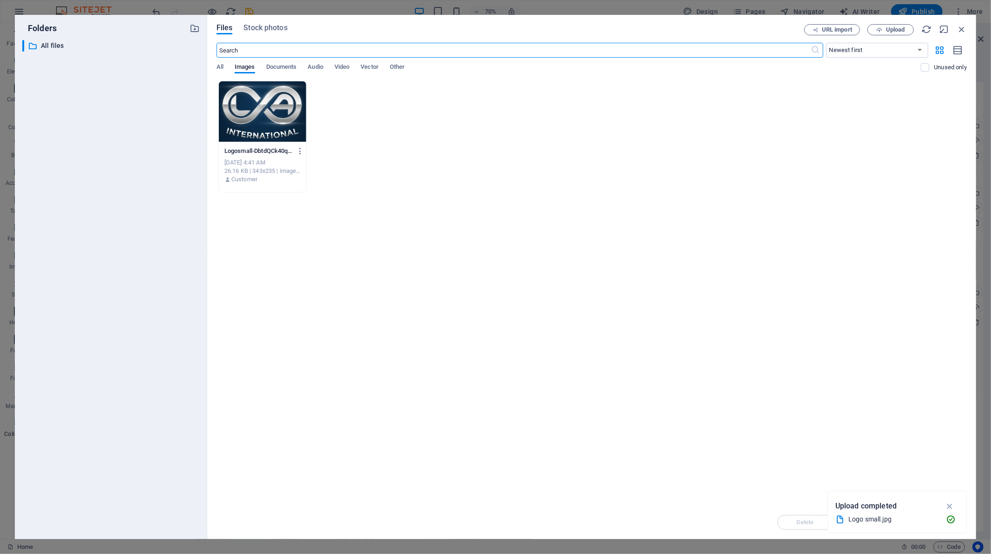
click at [688, 381] on div "Drop files here to upload them instantly Logosmall-DbtdQCk40qEY9xcNx6n49w.jpg L…" at bounding box center [592, 293] width 751 height 425
click at [215, 65] on div "Files Stock photos URL import Upload ​ Newest first Oldest first Name (A-Z) Nam…" at bounding box center [591, 277] width 769 height 524
click at [219, 66] on span "All" at bounding box center [220, 67] width 7 height 13
click at [245, 66] on span "Images" at bounding box center [245, 67] width 20 height 13
click at [396, 322] on div "Drop files here to upload them instantly Logosmall-DbtdQCk40qEY9xcNx6n49w.jpg L…" at bounding box center [592, 293] width 751 height 425
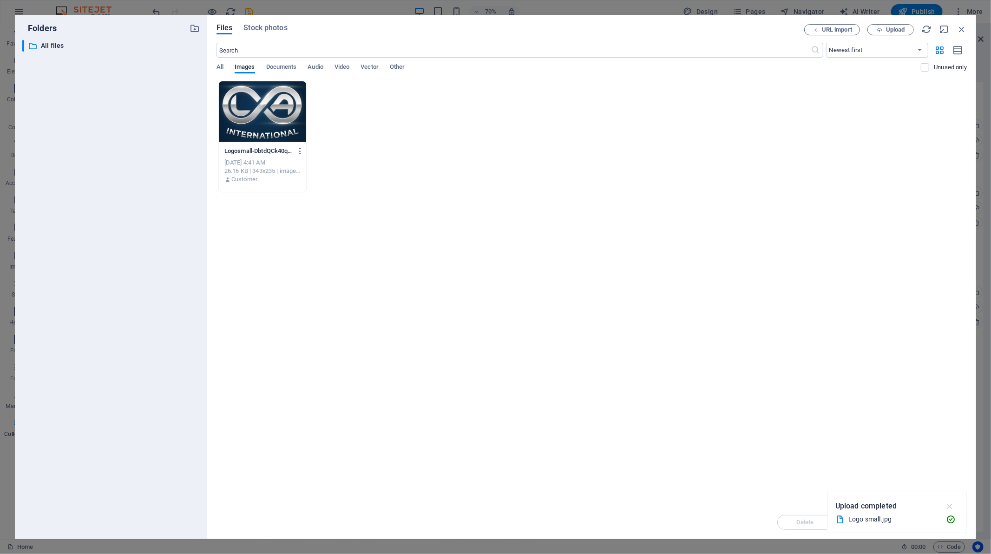
click at [951, 503] on icon "button" at bounding box center [950, 506] width 11 height 10
click at [504, 323] on div "Drop files here to upload them instantly Logosmall-DbtdQCk40qEY9xcNx6n49w.jpg L…" at bounding box center [592, 293] width 751 height 425
click at [222, 66] on span "All" at bounding box center [220, 67] width 7 height 13
click at [250, 67] on span "Images" at bounding box center [245, 67] width 20 height 13
click at [278, 68] on span "Documents" at bounding box center [281, 67] width 31 height 13
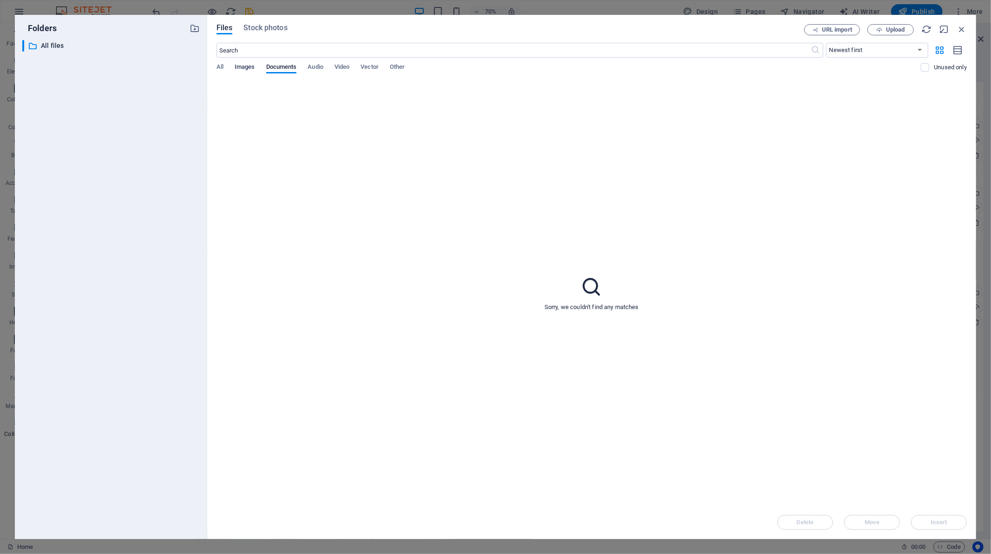
click at [235, 67] on span "Images" at bounding box center [245, 67] width 20 height 13
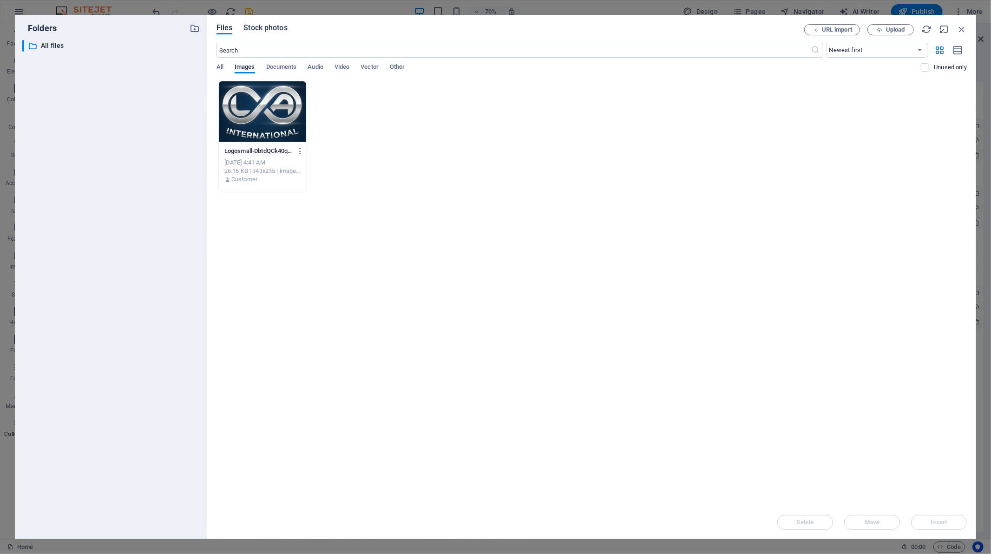
click at [279, 28] on span "Stock photos" at bounding box center [266, 27] width 44 height 11
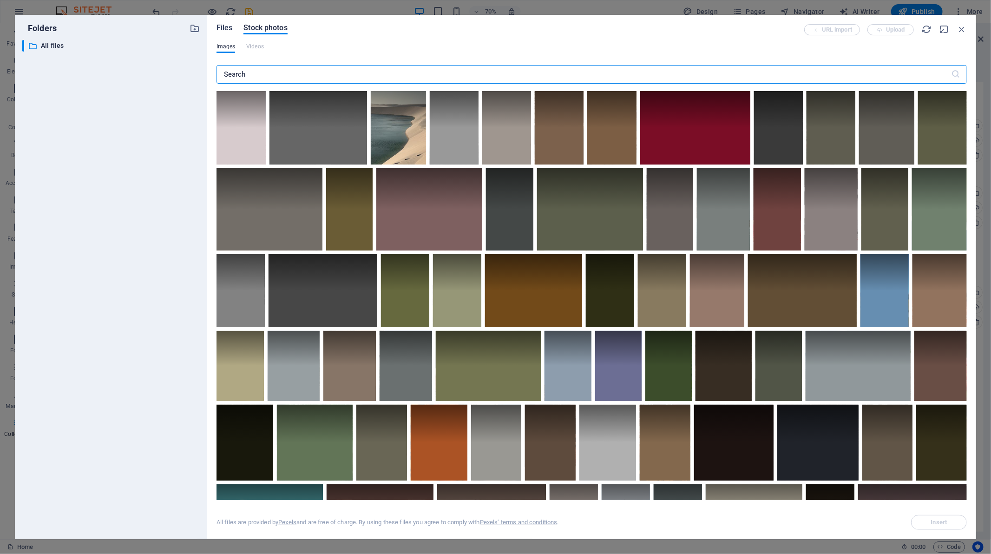
click at [224, 28] on span "Files" at bounding box center [225, 27] width 16 height 11
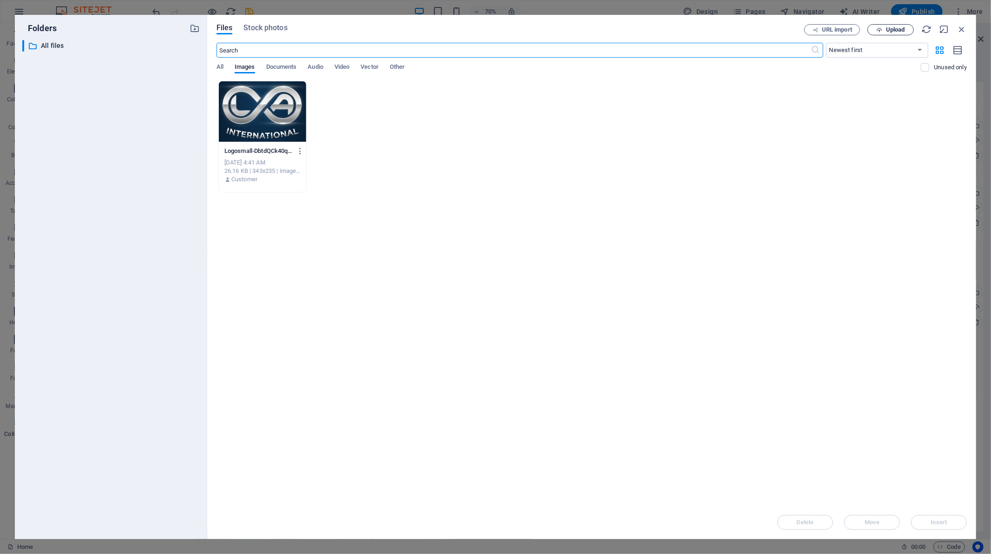
click at [899, 28] on span "Upload" at bounding box center [895, 30] width 19 height 6
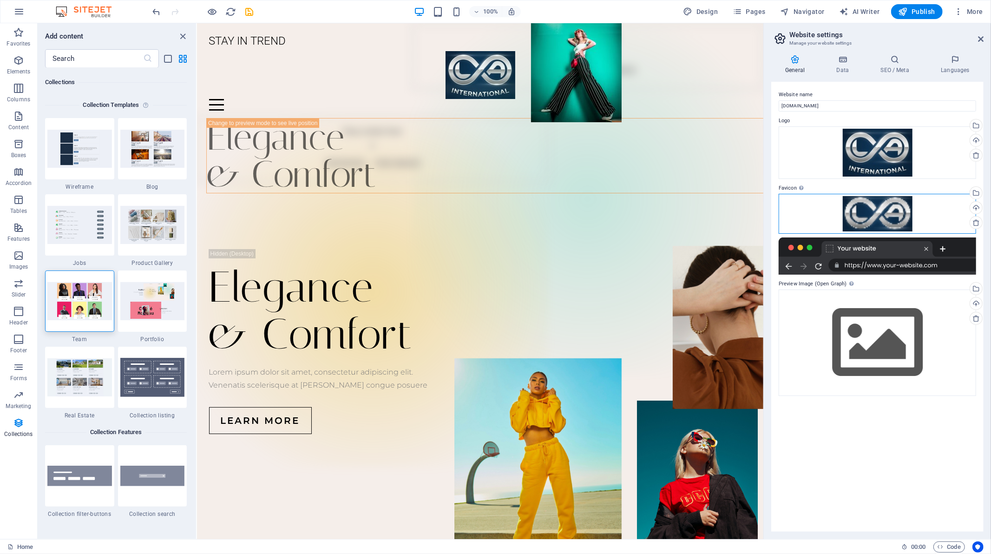
click at [890, 221] on div "Drag files here, click to choose files or select files from Files or our free s…" at bounding box center [878, 214] width 198 height 40
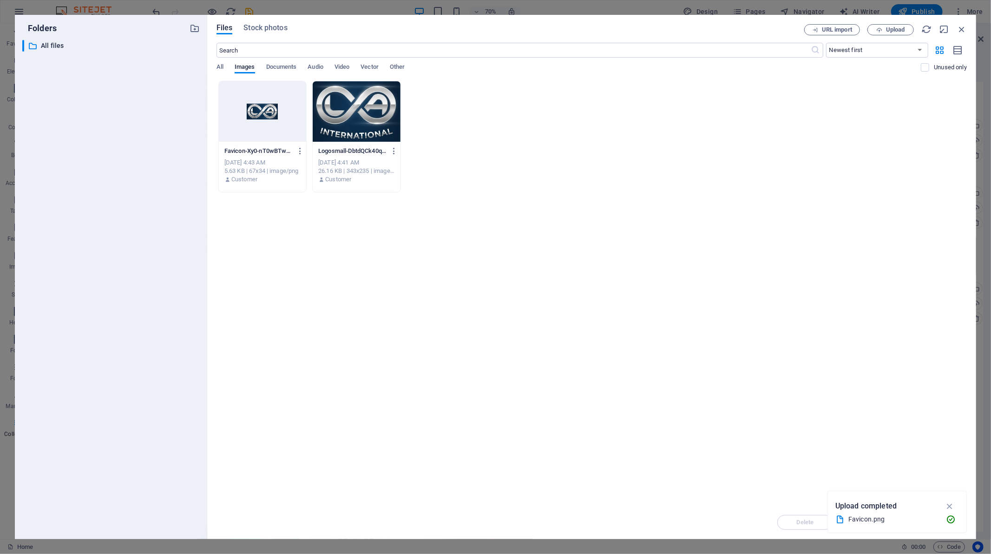
click at [267, 125] on div at bounding box center [262, 111] width 87 height 60
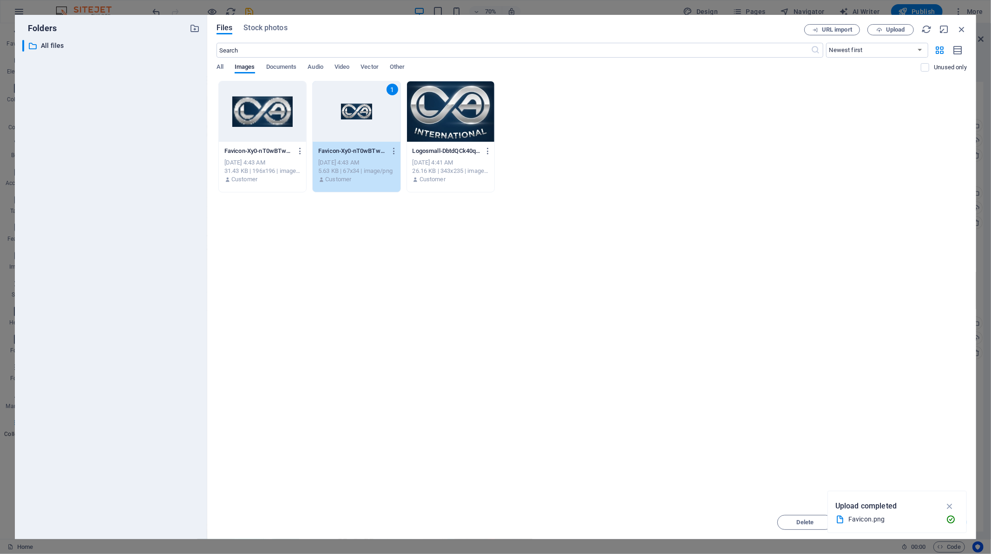
click at [269, 131] on div at bounding box center [262, 111] width 87 height 60
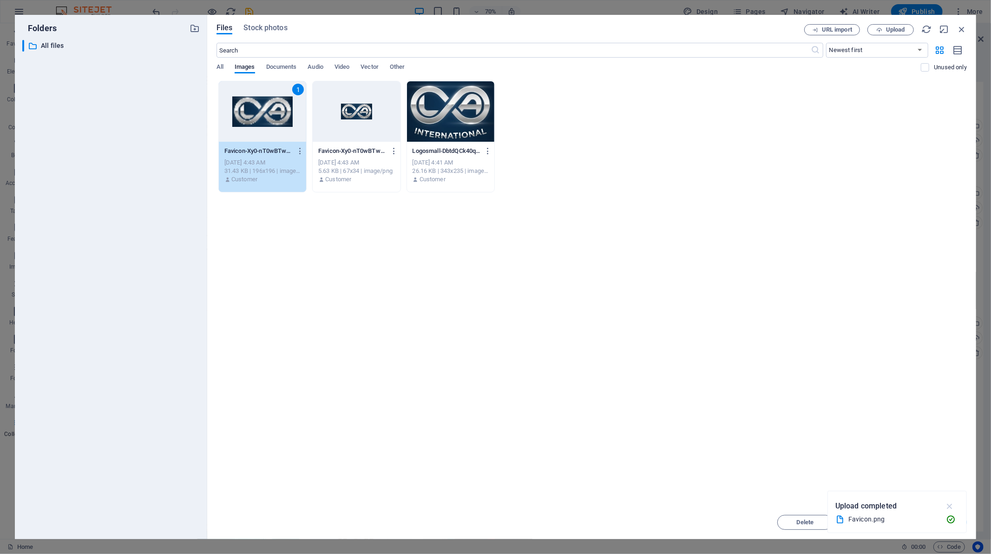
click at [949, 506] on icon "button" at bounding box center [950, 506] width 11 height 10
click at [947, 519] on button "Insert" at bounding box center [939, 522] width 56 height 15
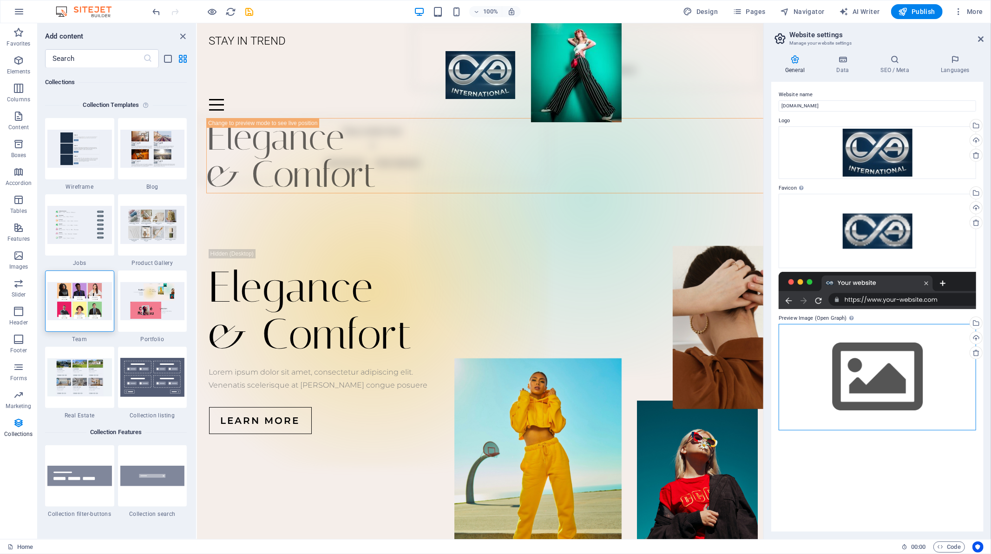
click at [876, 360] on div "Drag files here, click to choose files or select files from Files or our free s…" at bounding box center [878, 377] width 198 height 106
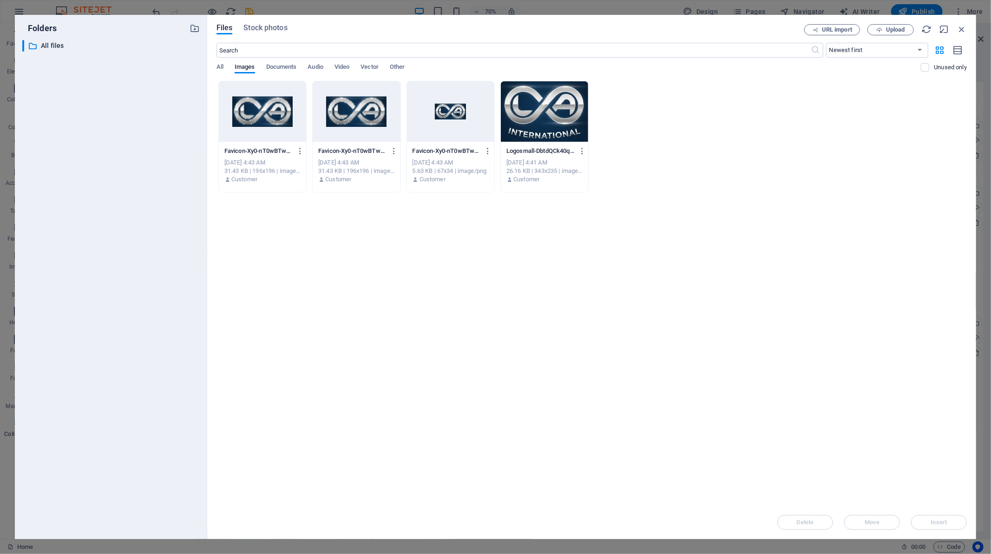
click at [575, 117] on div at bounding box center [544, 111] width 87 height 60
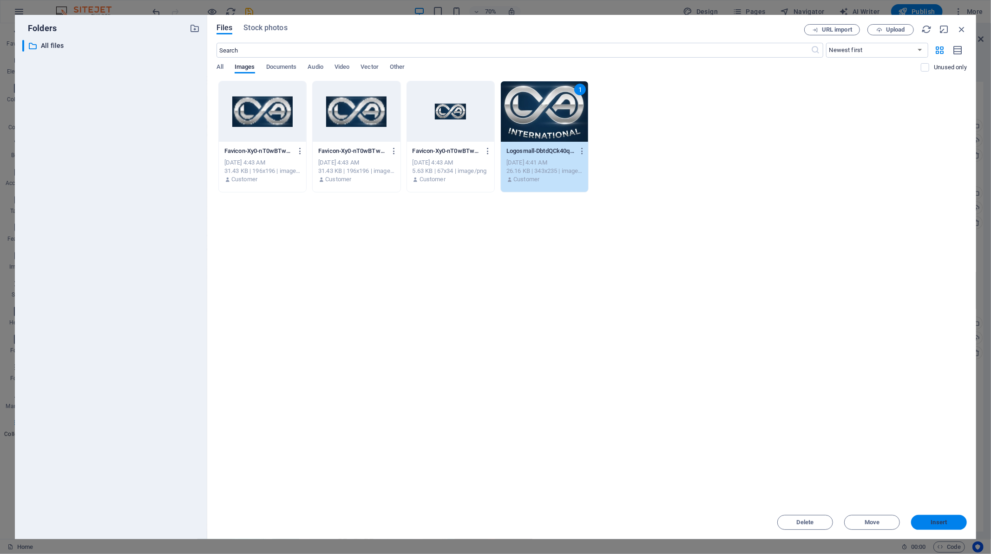
click at [940, 526] on button "Insert" at bounding box center [939, 522] width 56 height 15
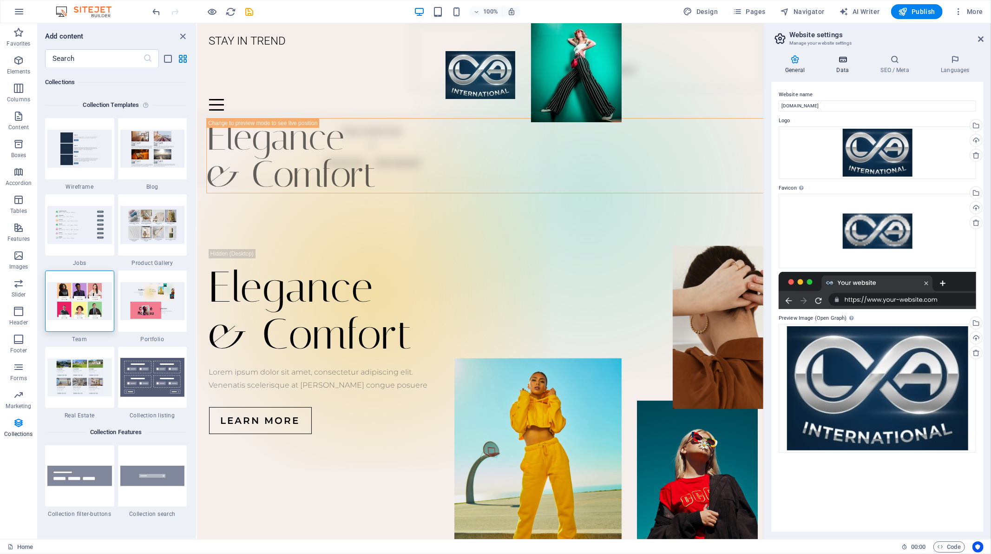
click at [842, 59] on icon at bounding box center [843, 59] width 40 height 9
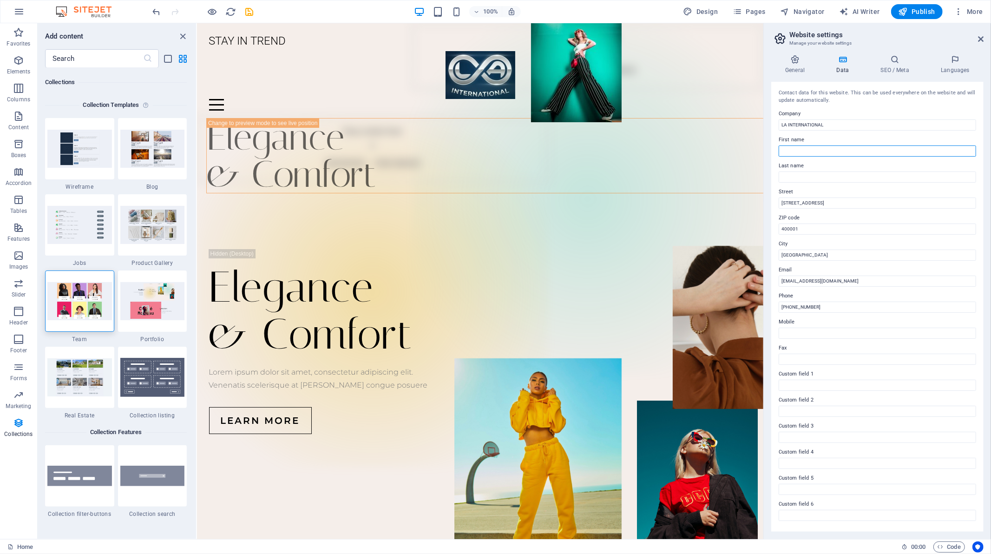
click at [828, 151] on input "First name" at bounding box center [878, 150] width 198 height 11
type input "[PERSON_NAME]"
click at [817, 179] on input "Last name" at bounding box center [878, 177] width 198 height 11
type input "P"
drag, startPoint x: 1020, startPoint y: 225, endPoint x: 960, endPoint y: 224, distance: 60.0
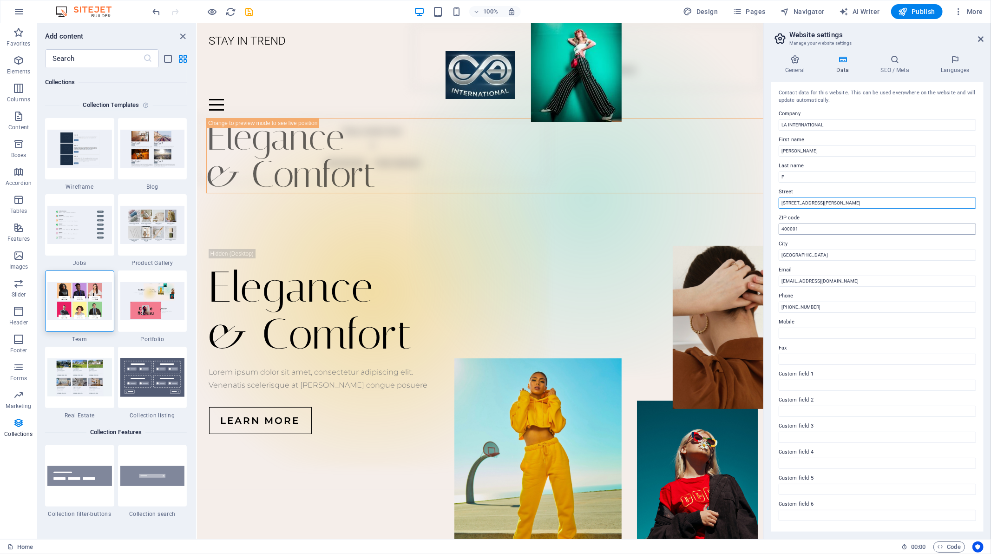
type input "[STREET_ADDRESS][PERSON_NAME]"
drag, startPoint x: 812, startPoint y: 226, endPoint x: 765, endPoint y: 224, distance: 46.0
click at [765, 224] on aside "Website settings Manage your website settings General Data SEO / Meta Languages…" at bounding box center [878, 281] width 228 height 516
type input "641603"
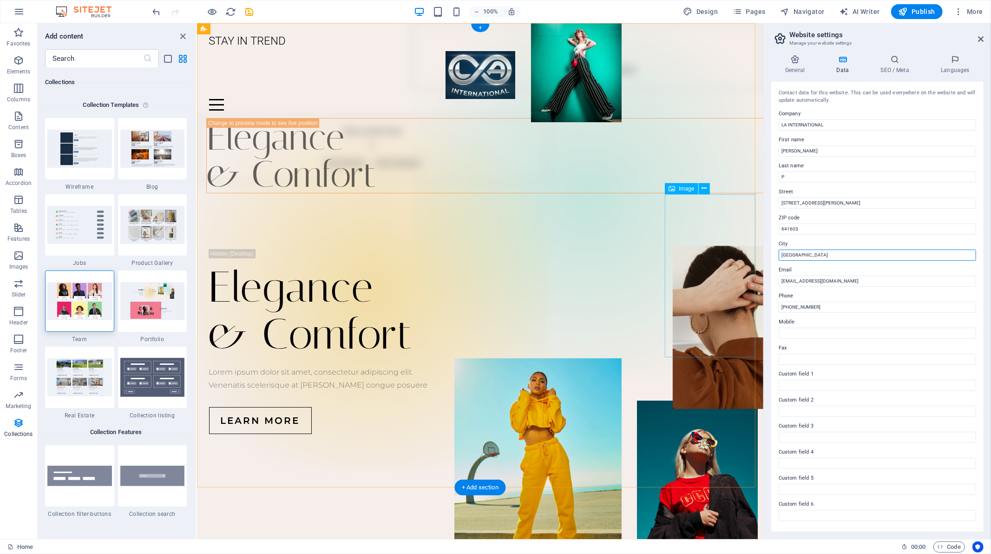
drag, startPoint x: 1025, startPoint y: 277, endPoint x: 753, endPoint y: 256, distance: 272.3
click at [822, 252] on input "[GEOGRAPHIC_DATA]" at bounding box center [878, 255] width 198 height 11
type input "M"
type input "[GEOGRAPHIC_DATA]"
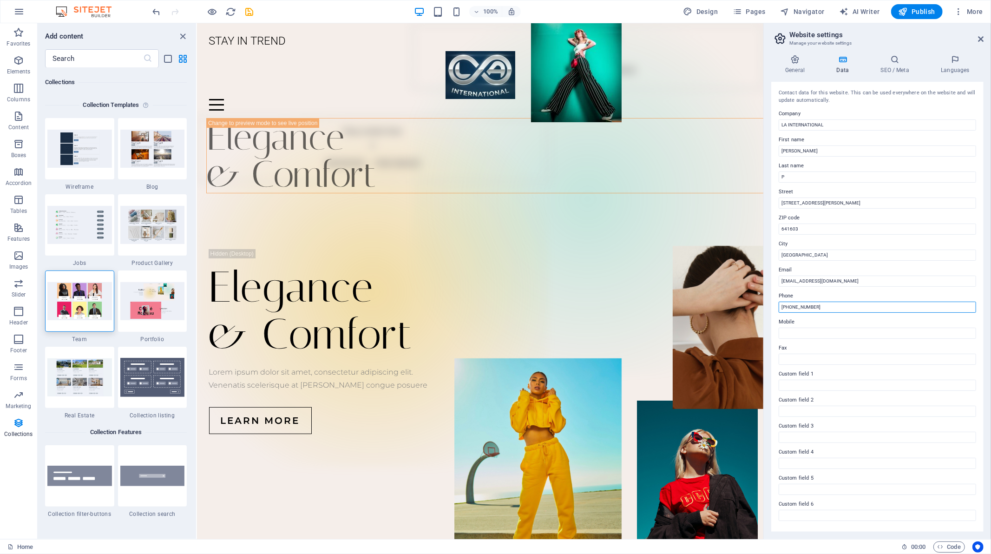
click at [836, 304] on input "[PHONE_NUMBER]" at bounding box center [878, 307] width 198 height 11
type input "[PHONE_NUMBER]"
drag, startPoint x: 842, startPoint y: 308, endPoint x: 771, endPoint y: 303, distance: 71.3
click at [771, 303] on div "General Data SEO / Meta Languages Website name [DOMAIN_NAME] Logo Drag files he…" at bounding box center [877, 293] width 227 height 492
click at [809, 336] on input "Mobile" at bounding box center [878, 333] width 198 height 11
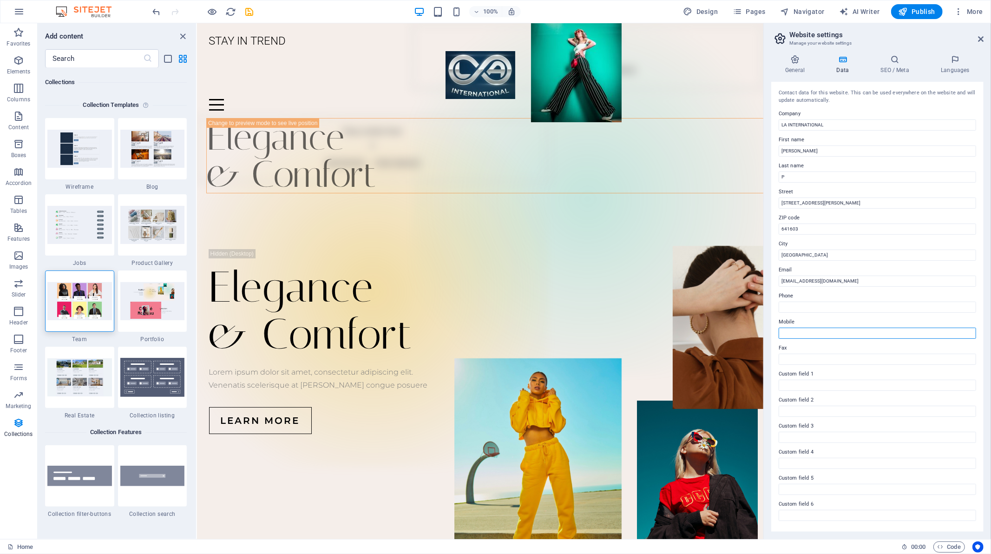
paste input "[PHONE_NUMBER]"
type input "[PHONE_NUMBER]"
click at [807, 309] on input "Phone" at bounding box center [878, 307] width 198 height 11
type input "[PHONE_NUMBER]"
click at [891, 73] on h4 "SEO / Meta" at bounding box center [897, 65] width 60 height 20
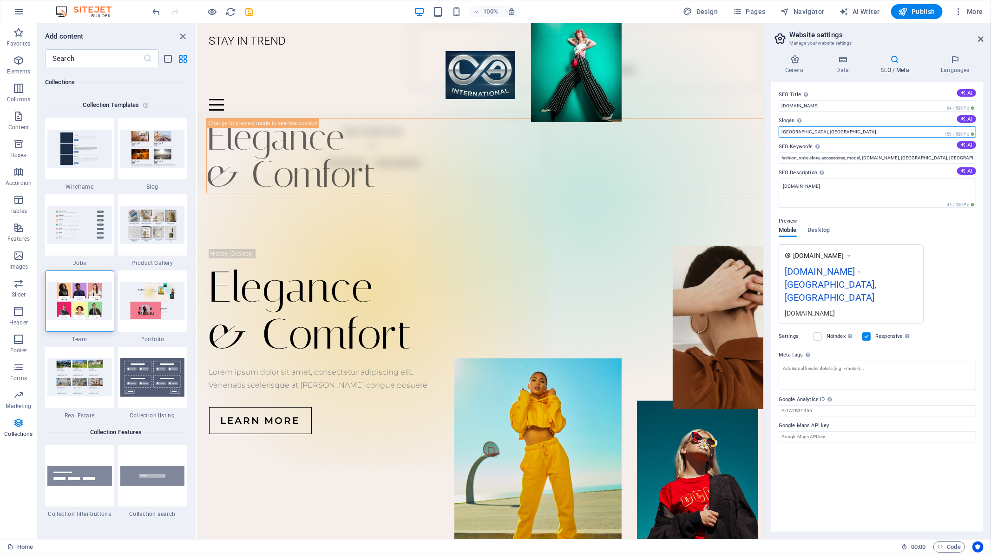
drag, startPoint x: 853, startPoint y: 129, endPoint x: 776, endPoint y: 125, distance: 77.2
click at [776, 125] on div "SEO Title The title of your website - make it something that stands out in sear…" at bounding box center [878, 307] width 212 height 450
type input "Garments manufacturer in [GEOGRAPHIC_DATA]"
click at [875, 361] on textarea "Meta tags Enter HTML code here that will be placed inside the tags of your webs…" at bounding box center [878, 375] width 198 height 29
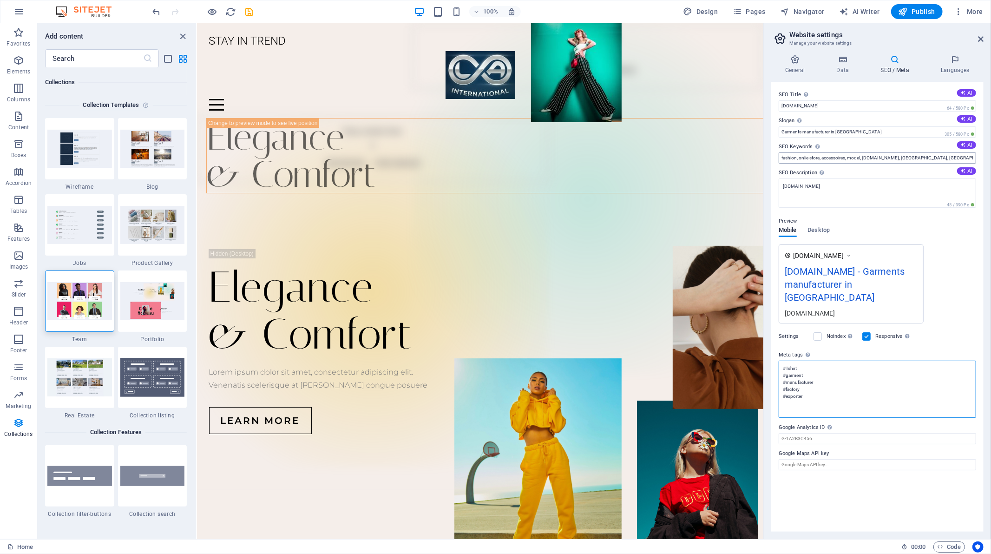
type textarea "#Tshirt #garment #manufacturer #factory #exporter"
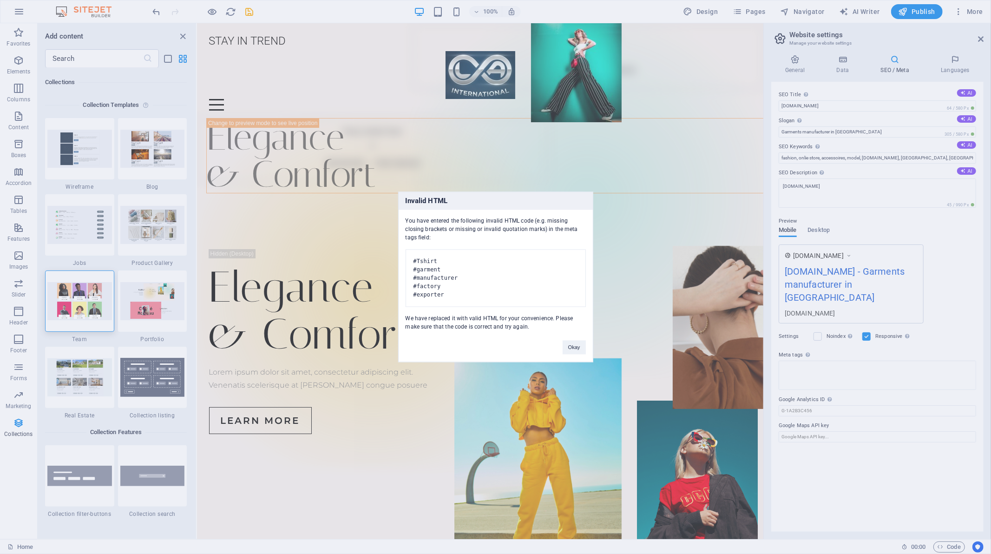
drag, startPoint x: 922, startPoint y: 157, endPoint x: 898, endPoint y: 157, distance: 23.7
click at [898, 157] on body "LA INTERNATIONAL Home Favorites Elements Columns Content Boxes Accordion Tables…" at bounding box center [495, 277] width 991 height 554
click at [480, 257] on pre "#Tshirt #garment #manufacturer #factory #exporter" at bounding box center [496, 279] width 180 height 58
click at [563, 352] on button "Okay" at bounding box center [574, 348] width 23 height 14
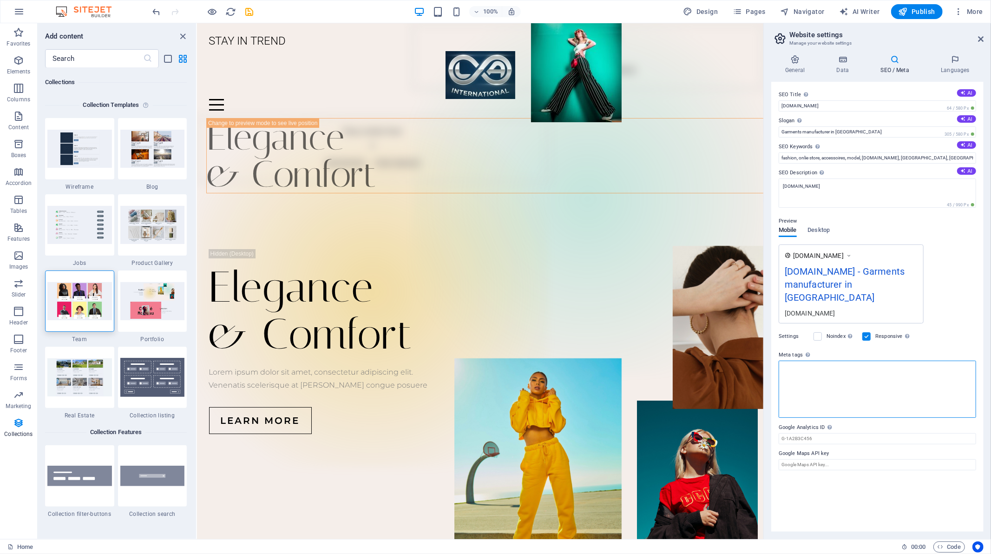
click at [800, 378] on textarea "Meta tags Enter HTML code here that will be placed inside the tags of your webs…" at bounding box center [878, 389] width 198 height 57
click at [925, 158] on input "fashion, onlie store, accessoires, model, [DOMAIN_NAME], [GEOGRAPHIC_DATA], [GE…" at bounding box center [878, 157] width 198 height 11
type input "fashion, onlie store, accessoires, model, [DOMAIN_NAME], [GEOGRAPHIC_DATA], [GE…"
click at [965, 170] on icon at bounding box center [963, 170] width 5 height 5
type textarea "Discover our latest collection featuring elegance and comfort—stylish faux sued…"
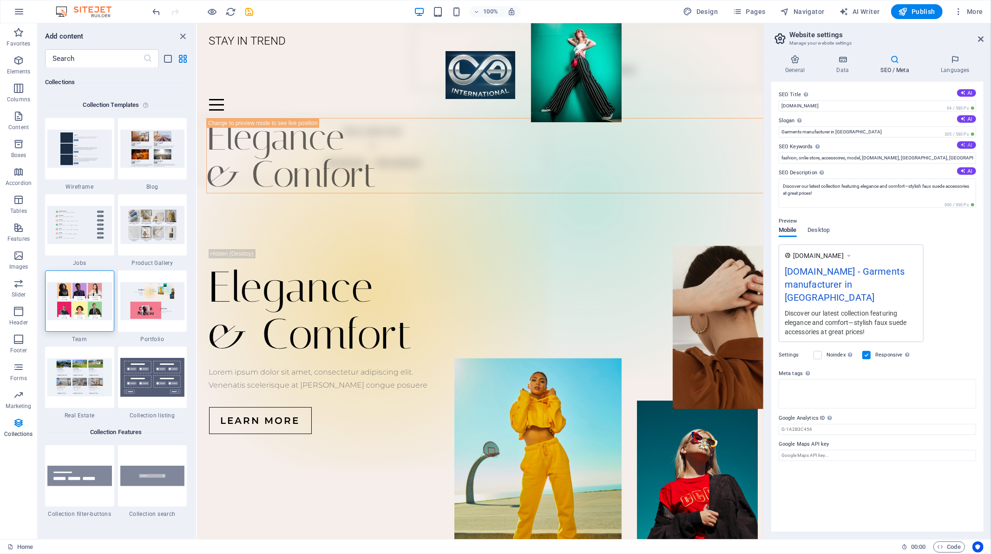
click at [967, 147] on button "AI" at bounding box center [966, 144] width 19 height 7
type input "stay in trend, elegance and comfort, new arrivals, faux suede products, fashion…"
drag, startPoint x: 926, startPoint y: 160, endPoint x: 978, endPoint y: 158, distance: 52.1
click at [978, 158] on div "SEO Title The title of your website - make it something that stands out in sear…" at bounding box center [878, 307] width 212 height 450
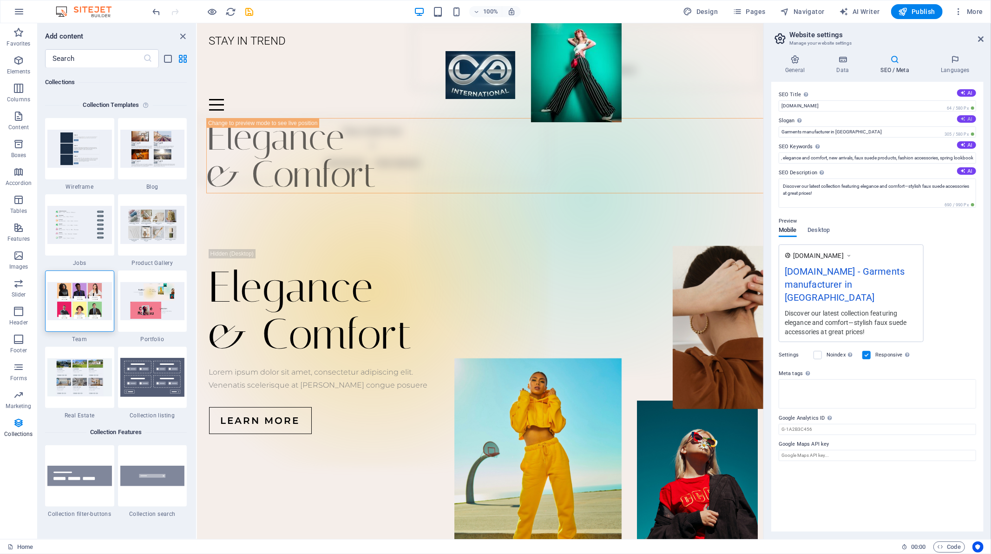
click at [972, 117] on button "AI" at bounding box center [966, 118] width 19 height 7
type input "Elevate Your Style with Timeless Elegance!"
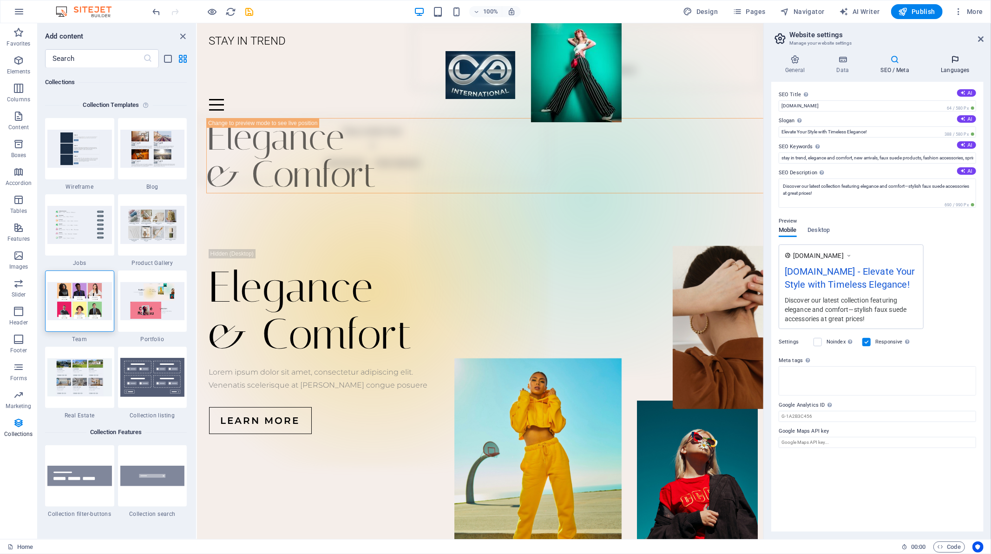
click at [956, 70] on h4 "Languages" at bounding box center [955, 65] width 57 height 20
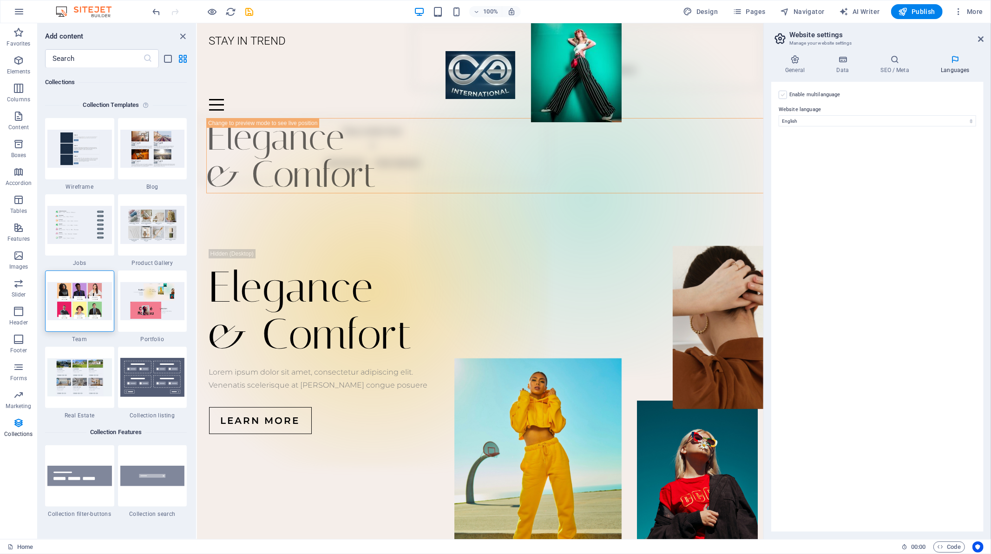
click at [783, 91] on label at bounding box center [783, 95] width 8 height 8
click at [0, 0] on input "Enable multilanguage To disable multilanguage delete all languages until only o…" at bounding box center [0, 0] width 0 height 0
click at [878, 165] on select "Abkhazian Afar Afrikaans Akan Albanian Amharic Arabic Aragonese Armenian Assame…" at bounding box center [877, 165] width 155 height 11
select select "55"
click at [878, 165] on select "Abkhazian Afar Afrikaans Akan Albanian Amharic Arabic Aragonese Armenian Assame…" at bounding box center [877, 165] width 155 height 11
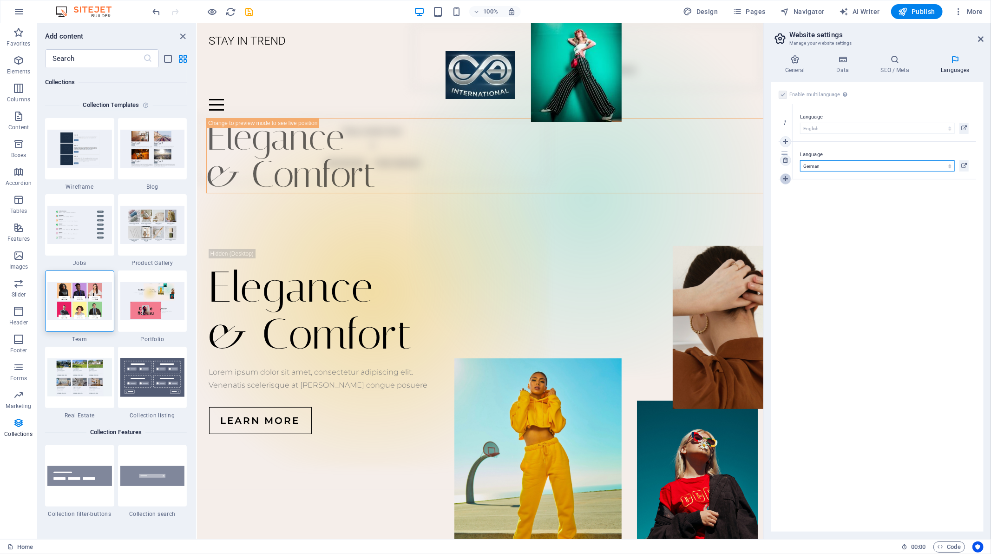
click at [784, 178] on icon at bounding box center [785, 179] width 5 height 7
click at [821, 204] on select "Abkhazian Afar Afrikaans Akan Albanian Amharic Arabic Aragonese Armenian Assame…" at bounding box center [877, 203] width 155 height 11
select select "49"
click at [821, 204] on select "Abkhazian Afar Afrikaans Akan Albanian Amharic Arabic Aragonese Armenian Assame…" at bounding box center [877, 203] width 155 height 11
click at [785, 215] on icon at bounding box center [785, 216] width 5 height 7
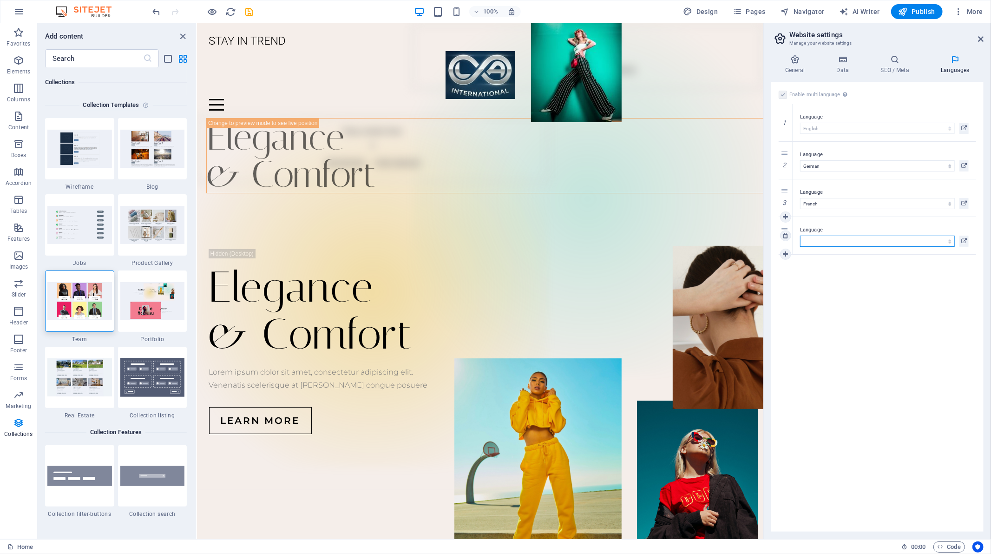
click at [825, 239] on select "Abkhazian Afar Afrikaans Akan Albanian Amharic Arabic Aragonese Armenian Assame…" at bounding box center [877, 241] width 155 height 11
select select "127"
click at [800, 236] on select "Abkhazian Afar Afrikaans Akan Albanian Amharic Arabic Aragonese Armenian Assame…" at bounding box center [877, 241] width 155 height 11
select select "127"
click at [787, 256] on icon at bounding box center [785, 254] width 5 height 7
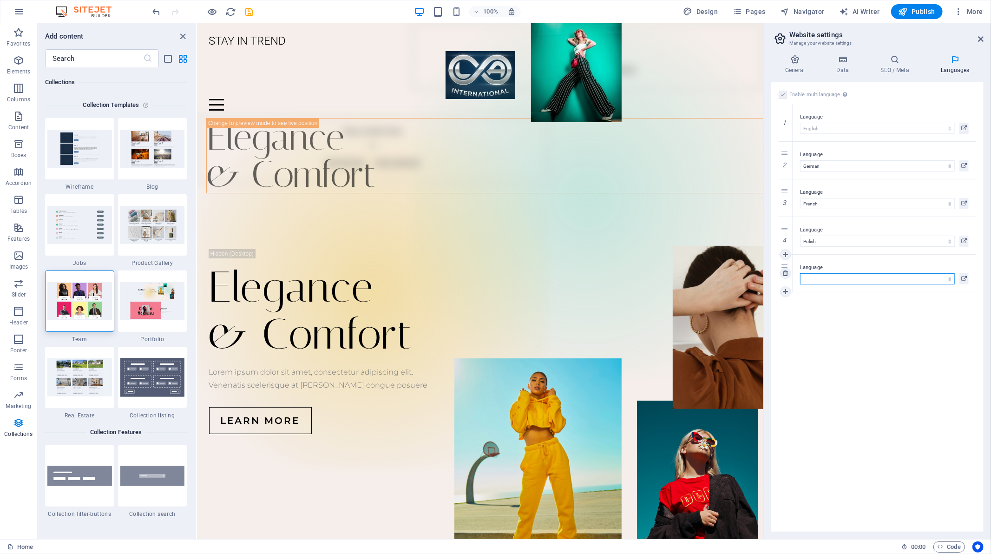
click at [825, 282] on select "Abkhazian Afar Afrikaans Akan Albanian Amharic Arabic Aragonese Armenian Assame…" at bounding box center [877, 278] width 155 height 11
click at [903, 281] on select "Abkhazian Afar Afrikaans Akan Albanian Amharic Arabic Aragonese Armenian Assame…" at bounding box center [877, 278] width 155 height 11
select select "6"
click at [800, 273] on select "Abkhazian Afar Afrikaans Akan Albanian Amharic Arabic Aragonese Armenian Assame…" at bounding box center [877, 278] width 155 height 11
select select "6"
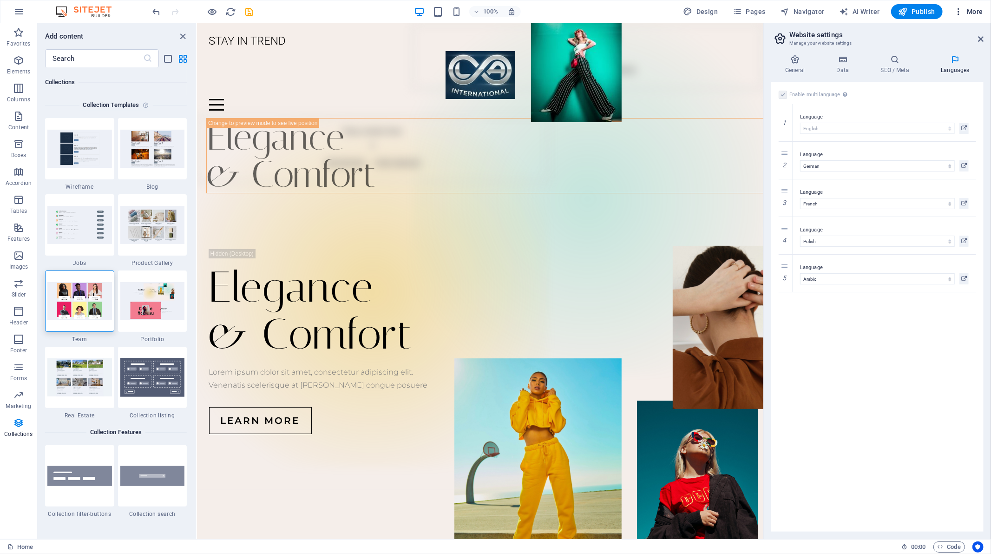
click at [966, 11] on span "More" at bounding box center [968, 11] width 29 height 9
